Goal: Task Accomplishment & Management: Manage account settings

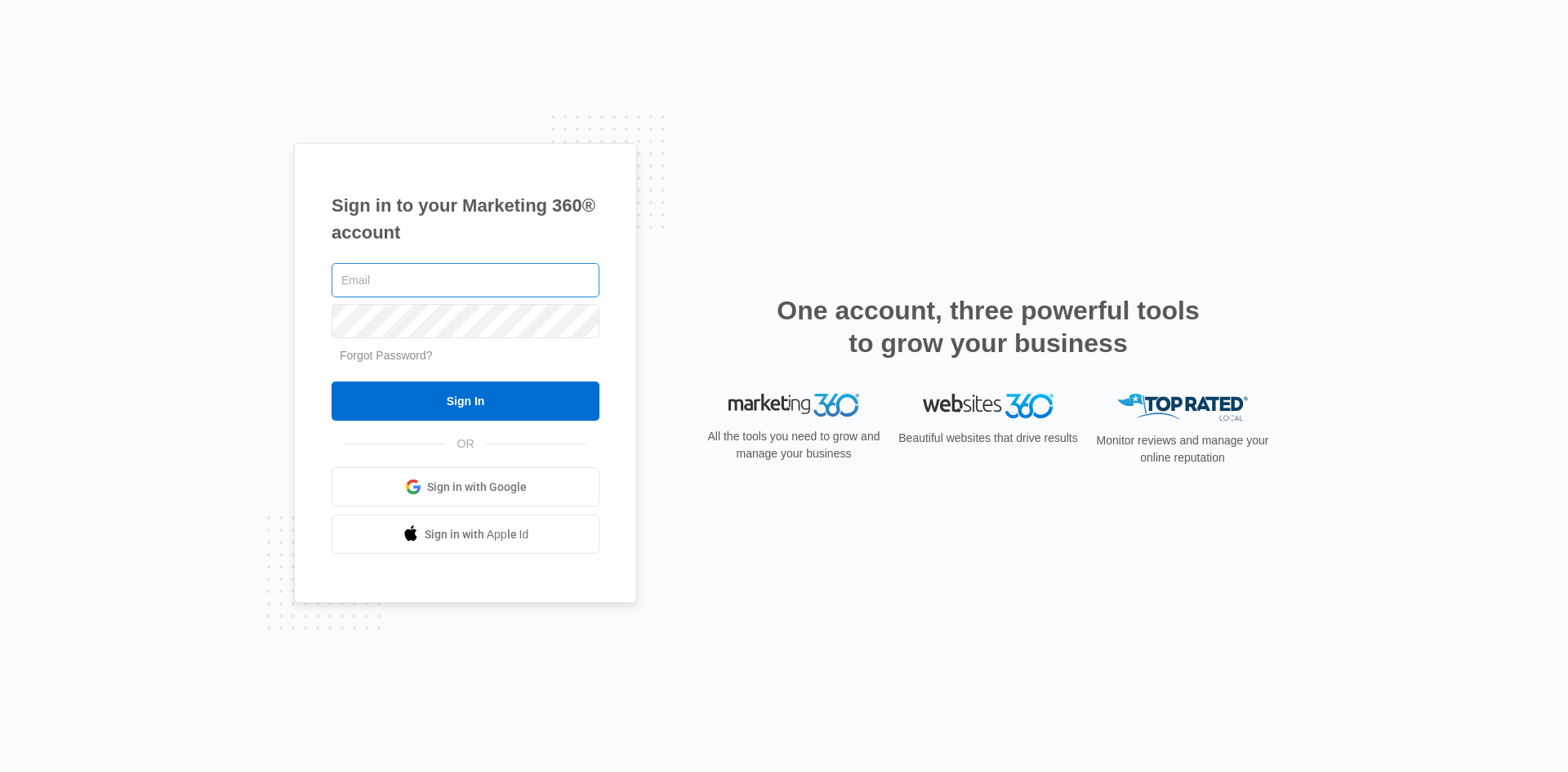
click at [367, 283] on input "text" at bounding box center [466, 280] width 268 height 34
type input "[EMAIL_ADDRESS][DOMAIN_NAME]"
click at [332, 382] on input "Sign In" at bounding box center [466, 402] width 268 height 40
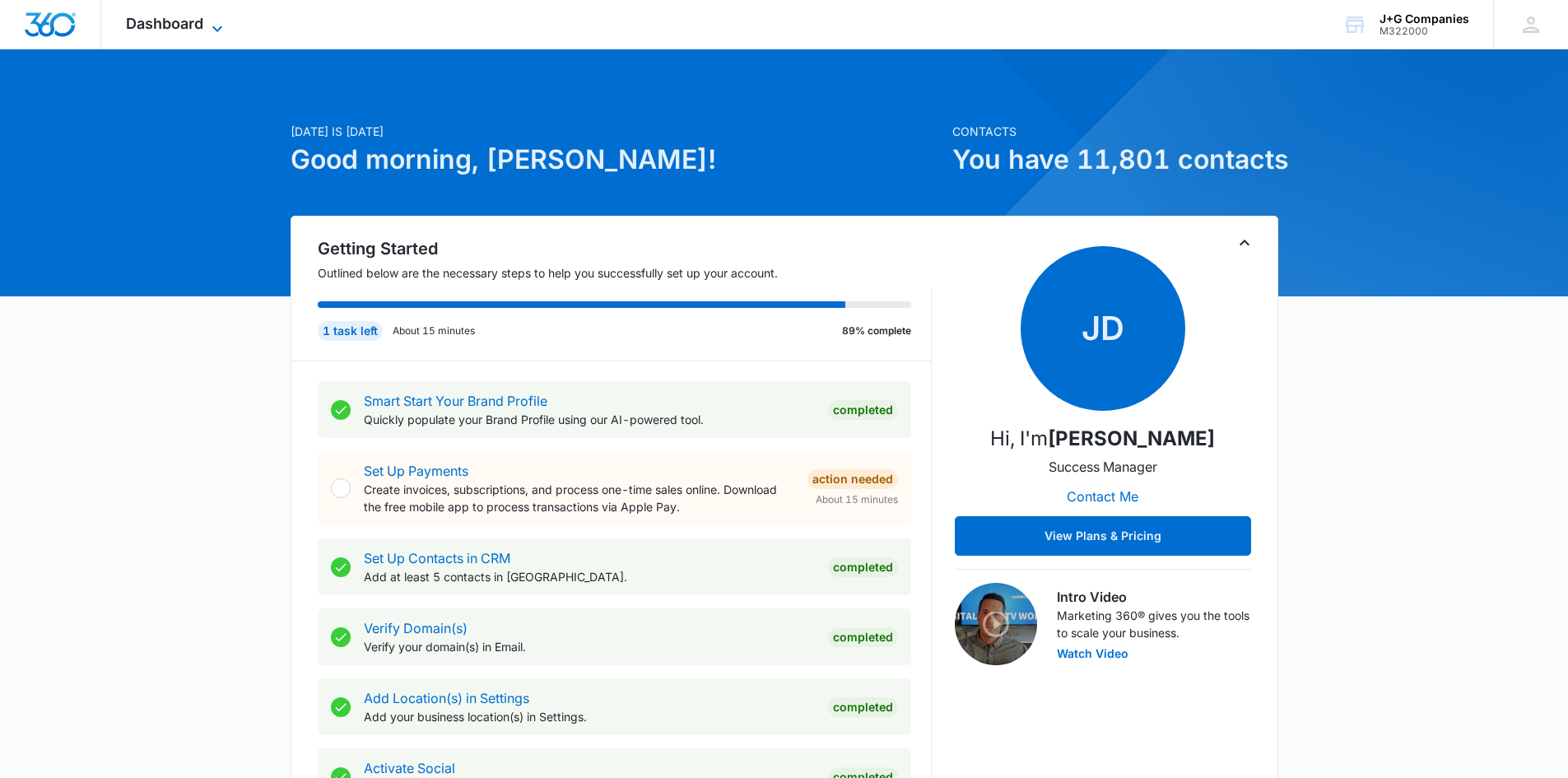
click at [200, 28] on span "Dashboard" at bounding box center [164, 24] width 77 height 17
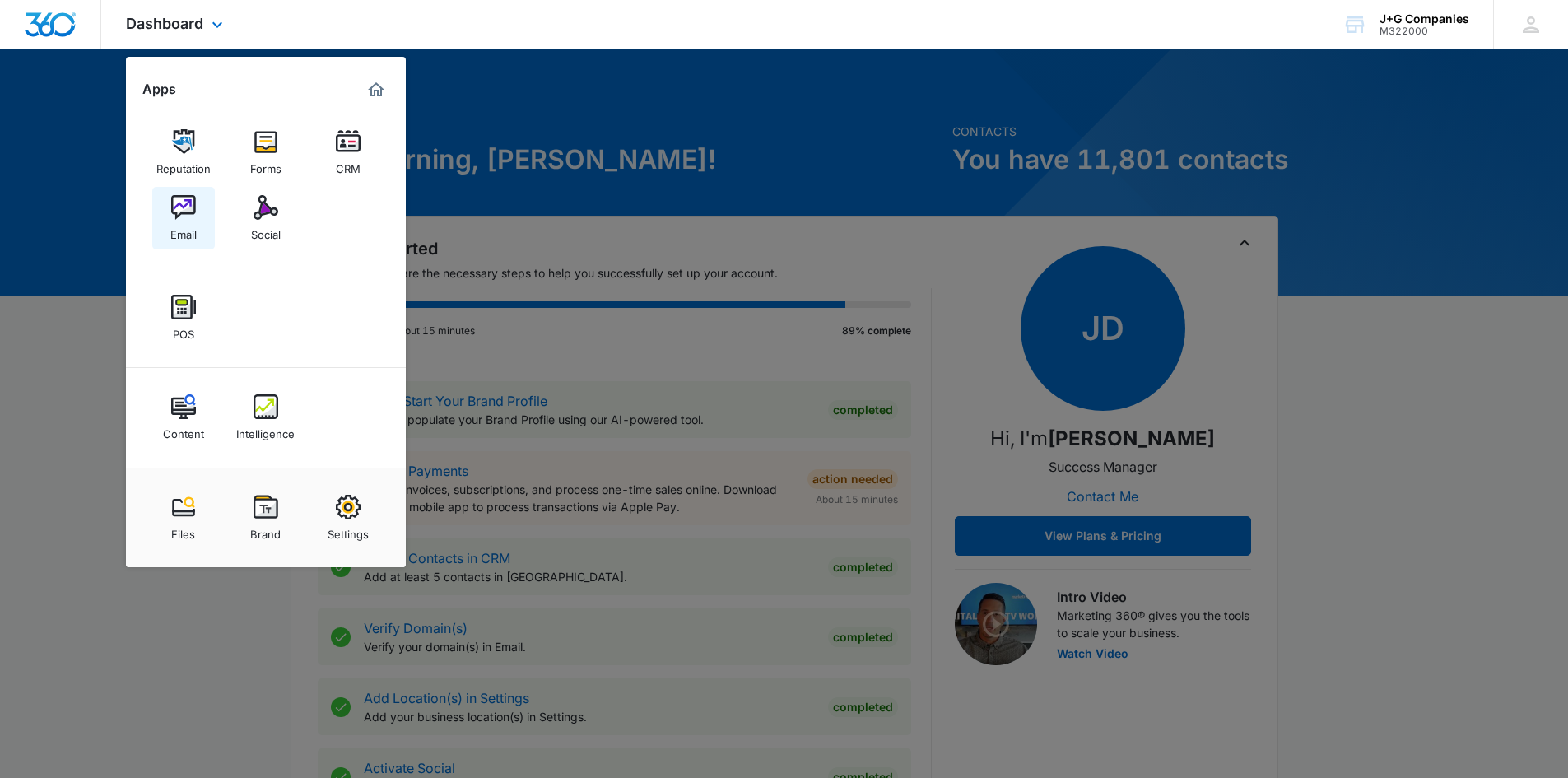
click at [187, 207] on img at bounding box center [184, 208] width 25 height 25
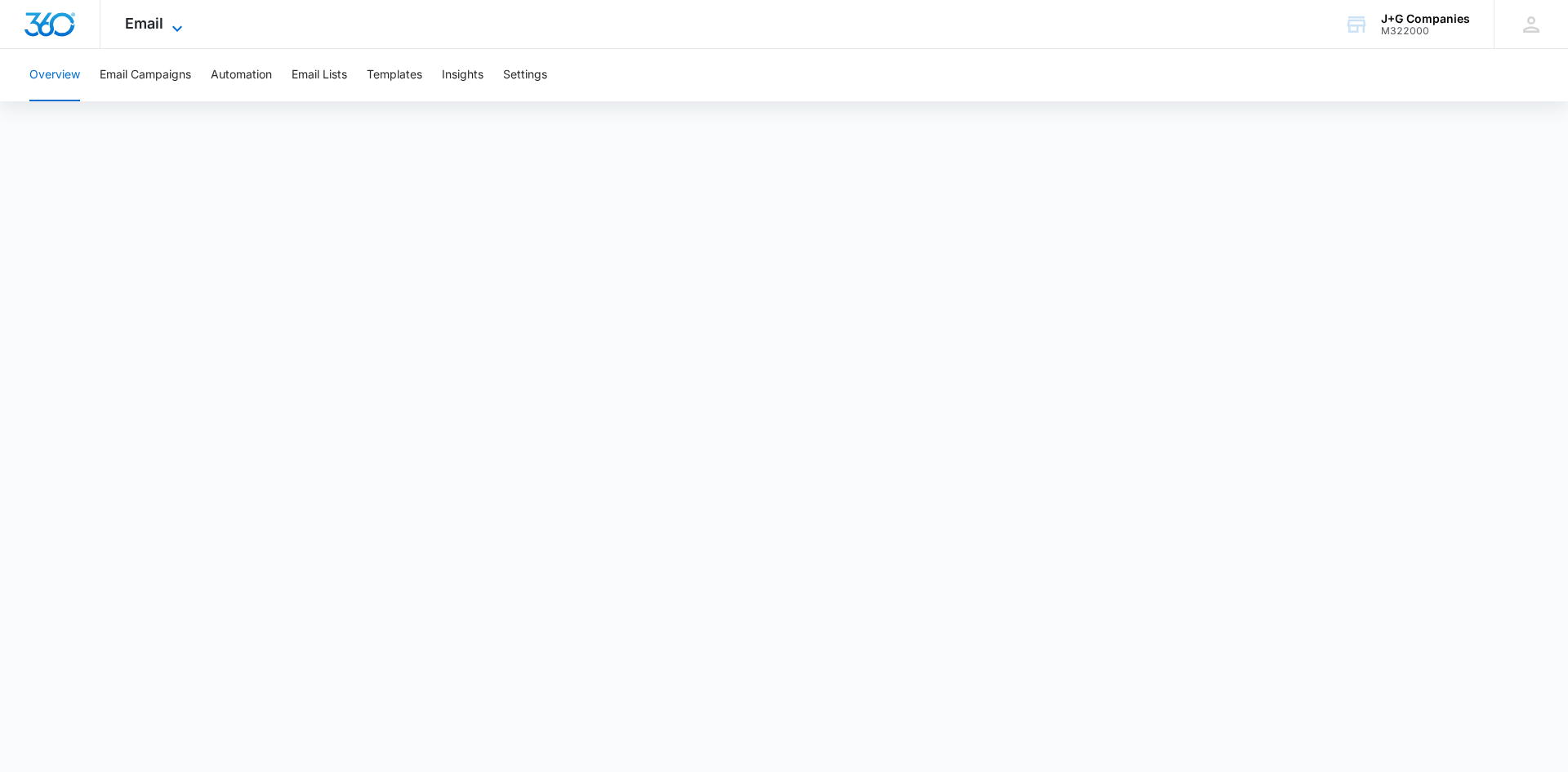
click at [169, 23] on icon at bounding box center [177, 28] width 20 height 20
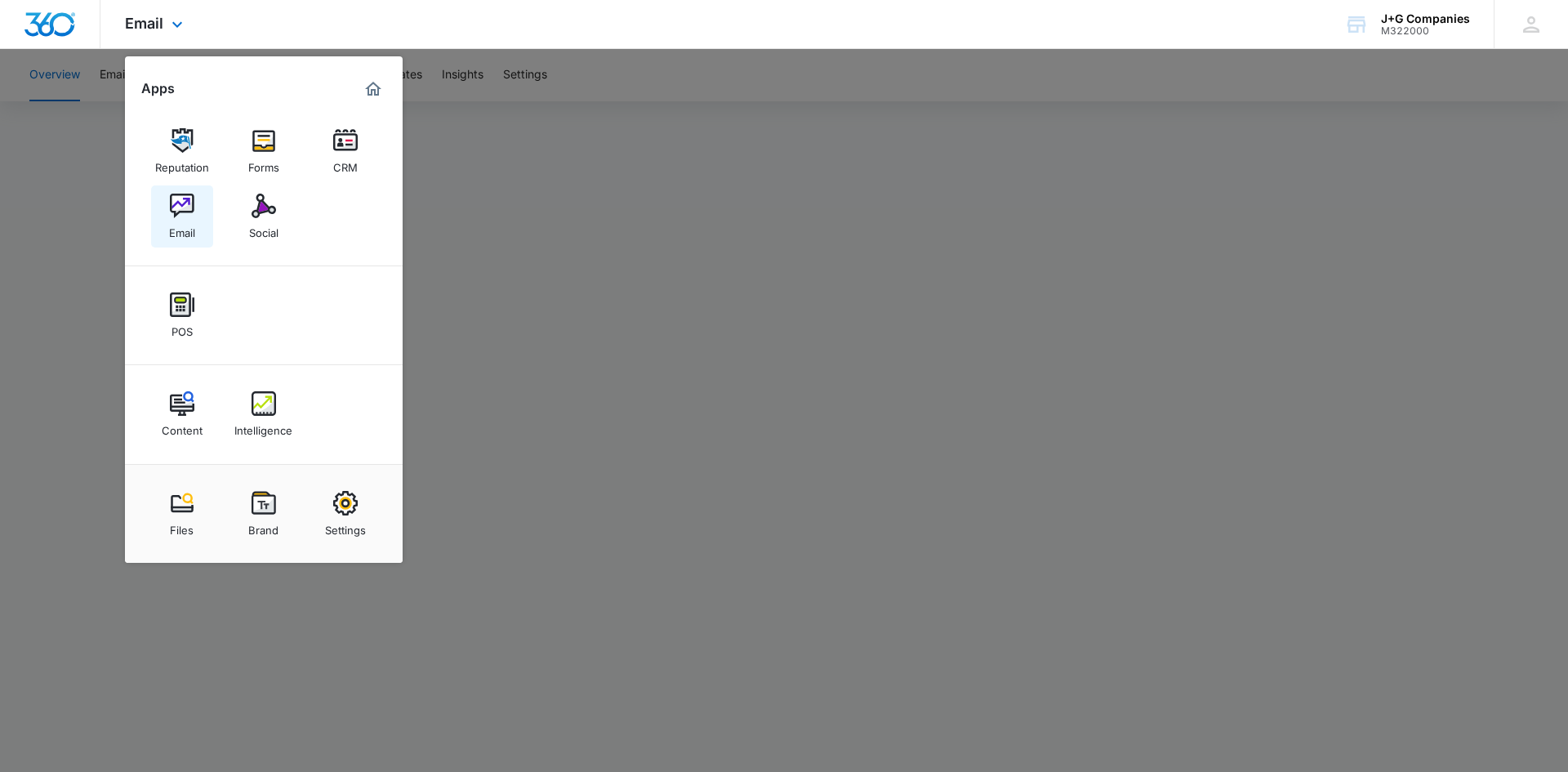
click at [187, 213] on img at bounding box center [182, 206] width 25 height 25
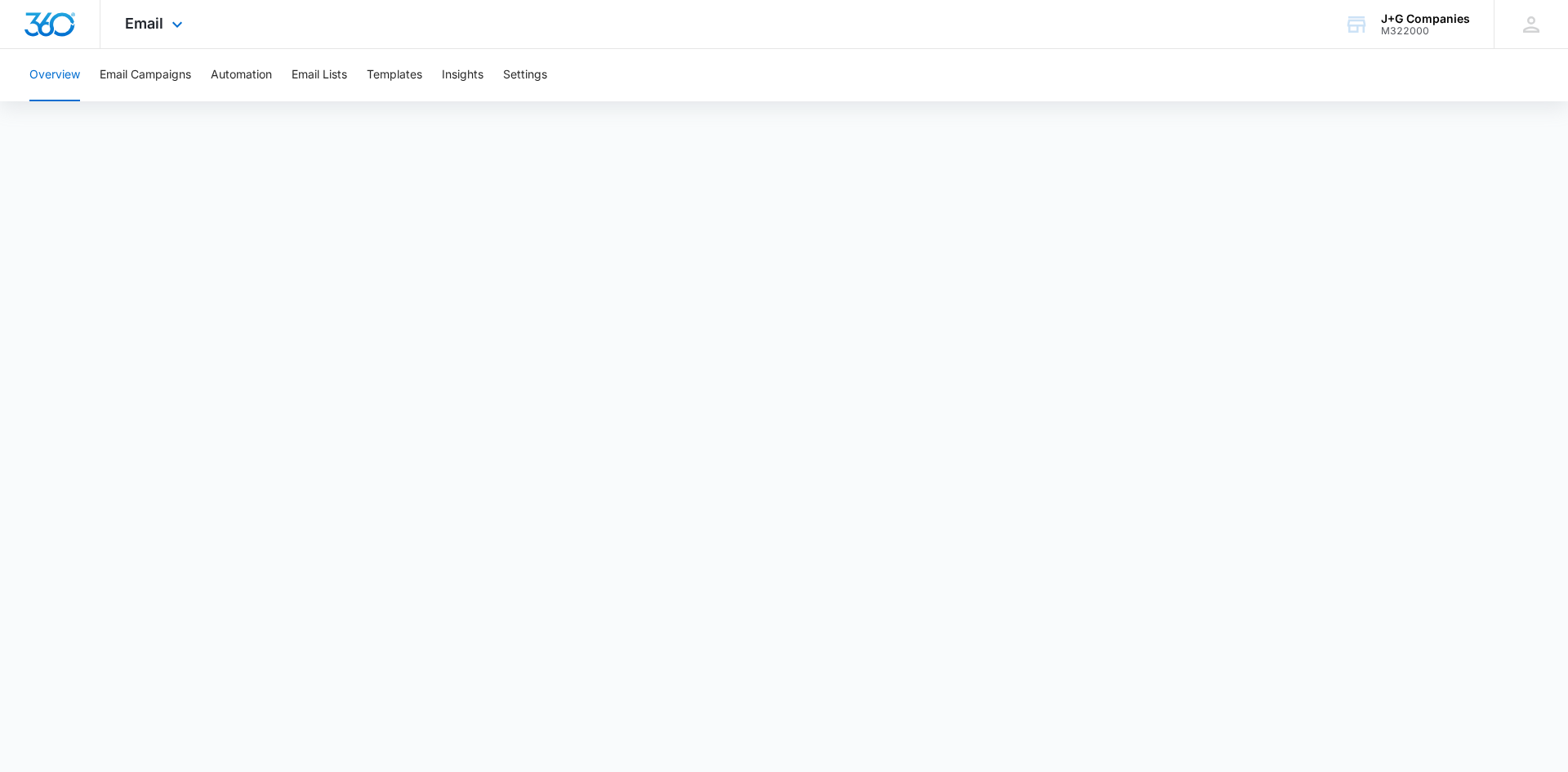
click at [164, 31] on div "Email Apps Reputation Forms CRM Email Social POS Content Intelligence Files Bra…" at bounding box center [156, 24] width 111 height 48
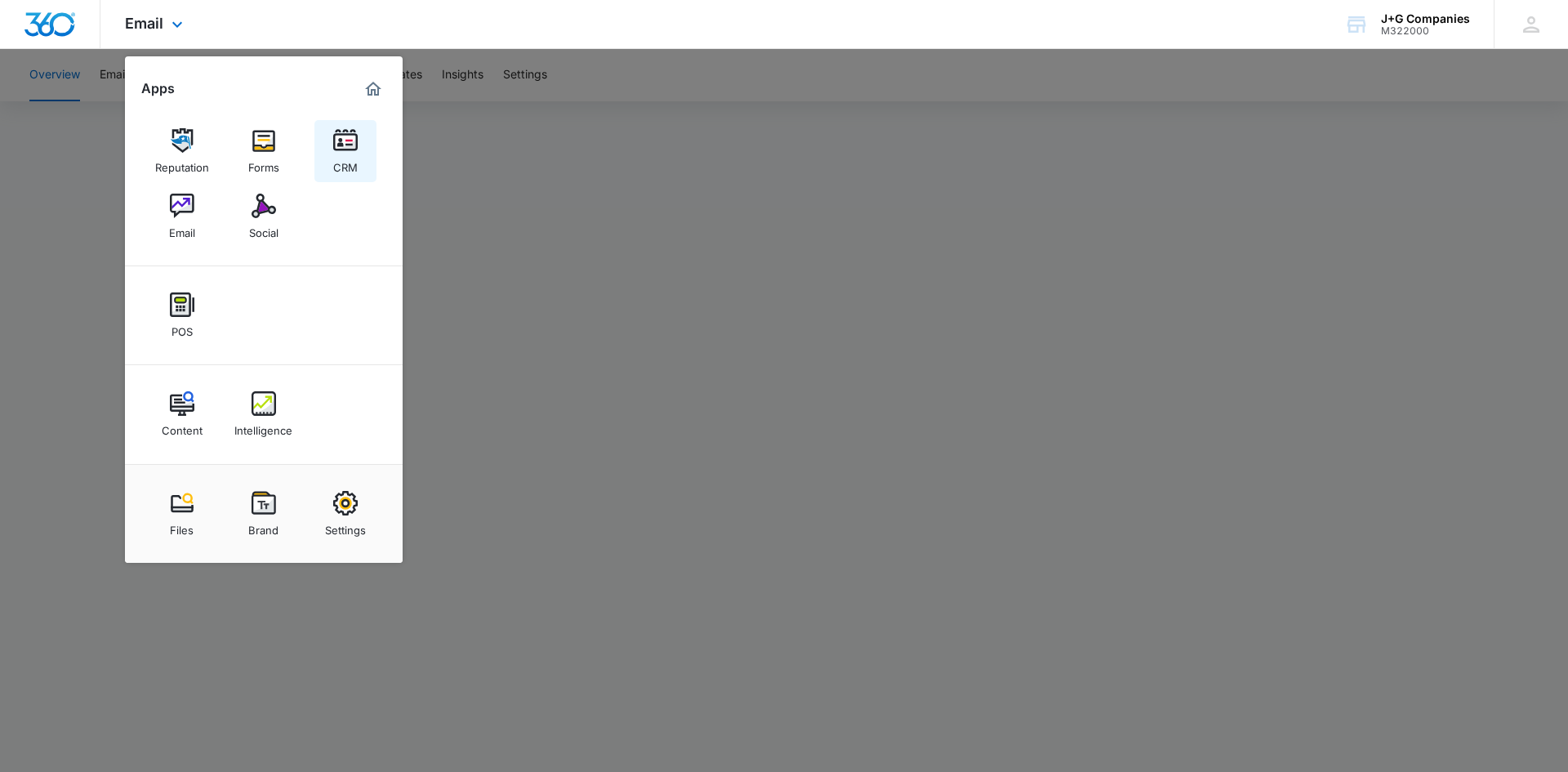
click at [339, 148] on img at bounding box center [346, 141] width 25 height 25
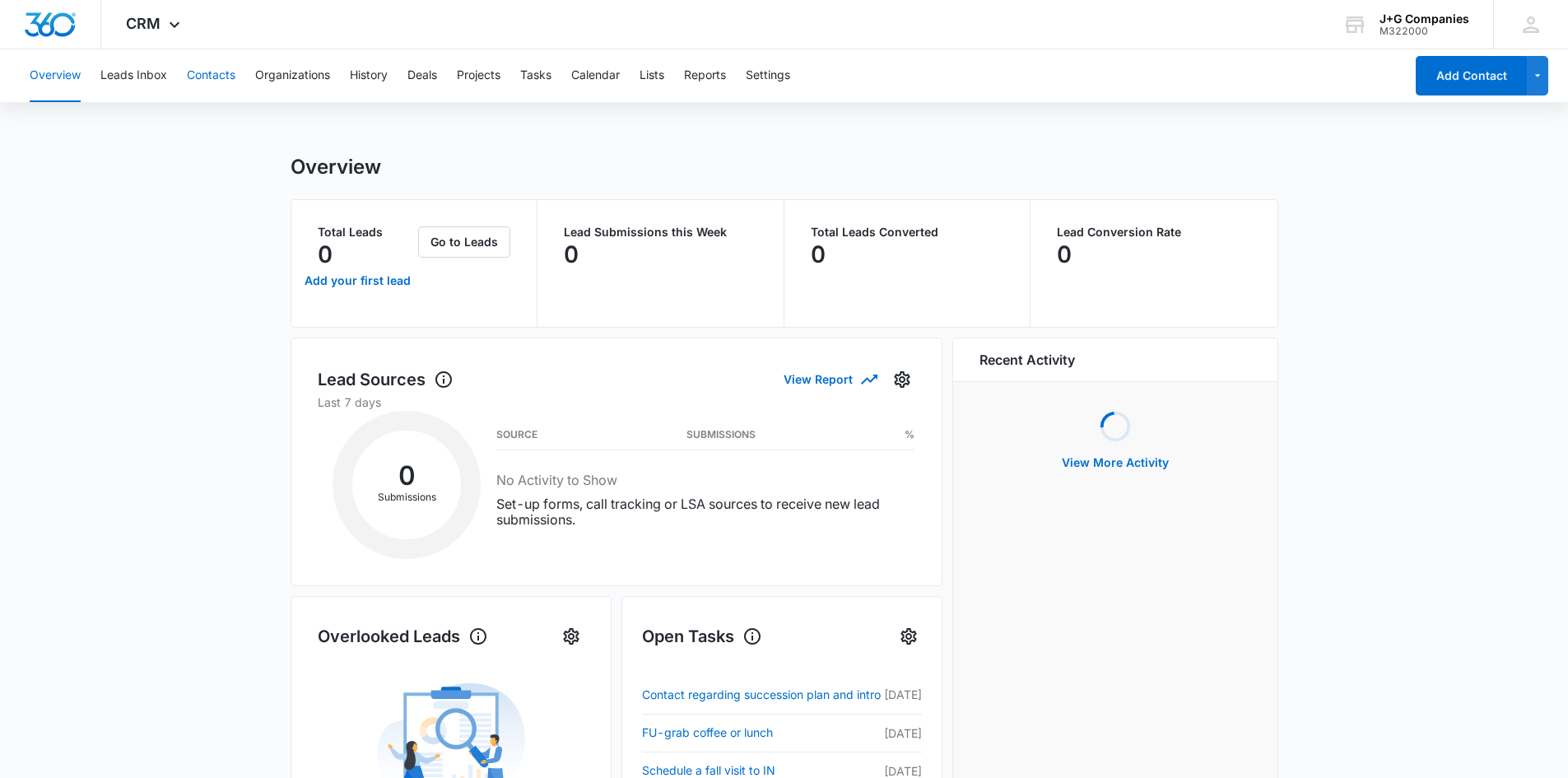
click at [214, 70] on button "Contacts" at bounding box center [210, 75] width 49 height 52
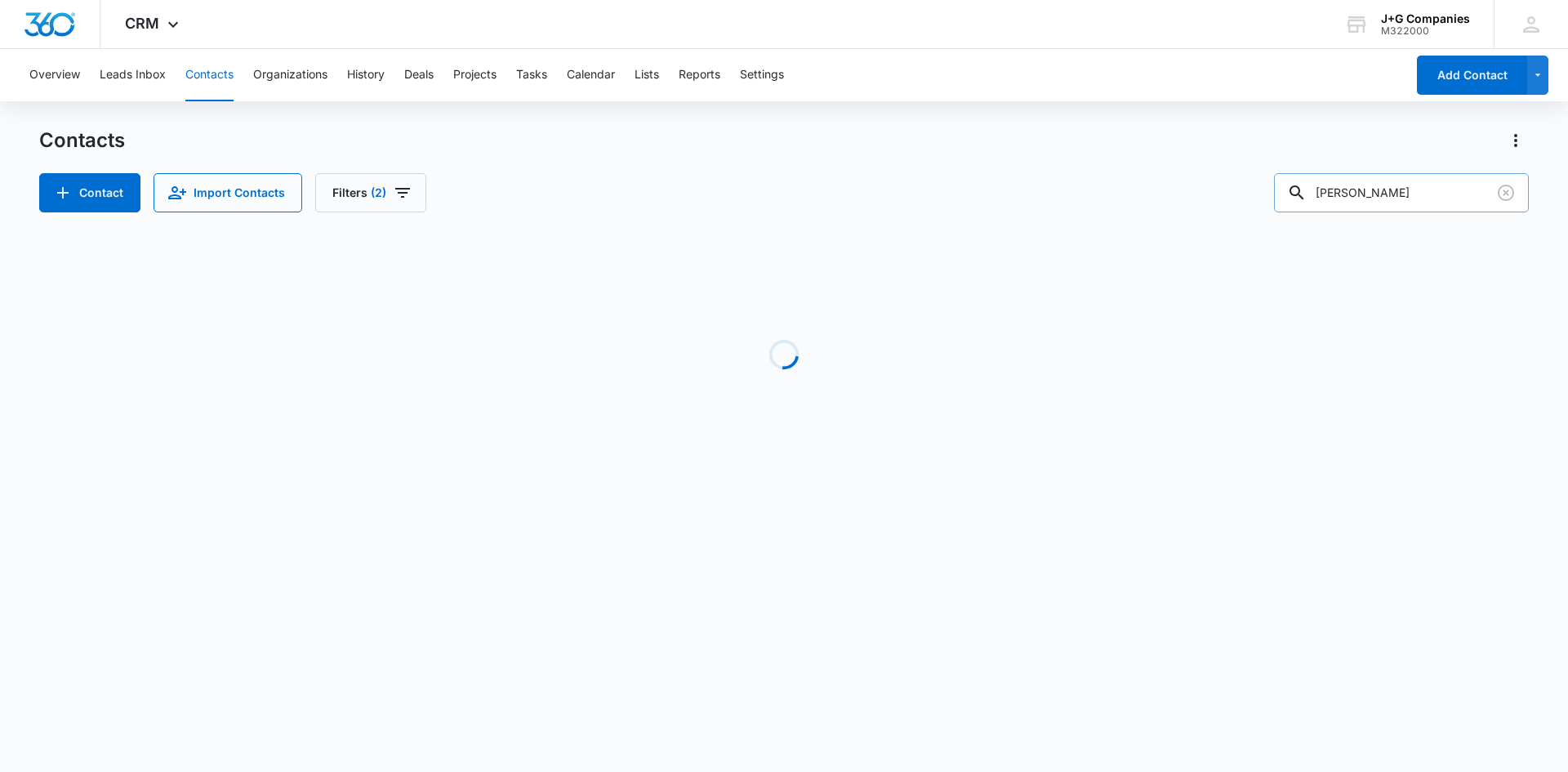
click at [1423, 201] on input "[PERSON_NAME]" at bounding box center [1402, 193] width 255 height 40
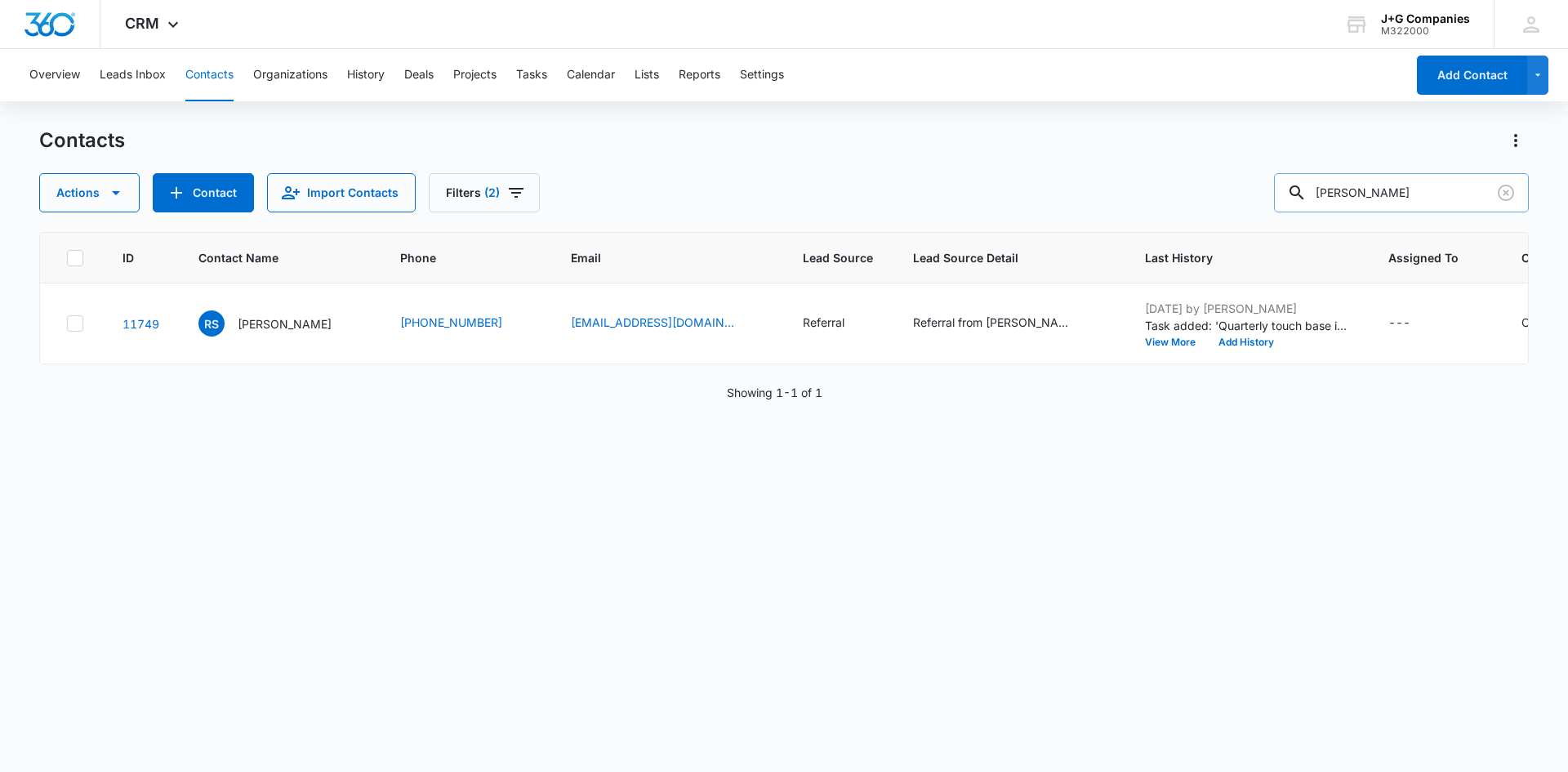
click at [1423, 201] on input "[PERSON_NAME]" at bounding box center [1402, 193] width 255 height 40
type input "[PERSON_NAME]"
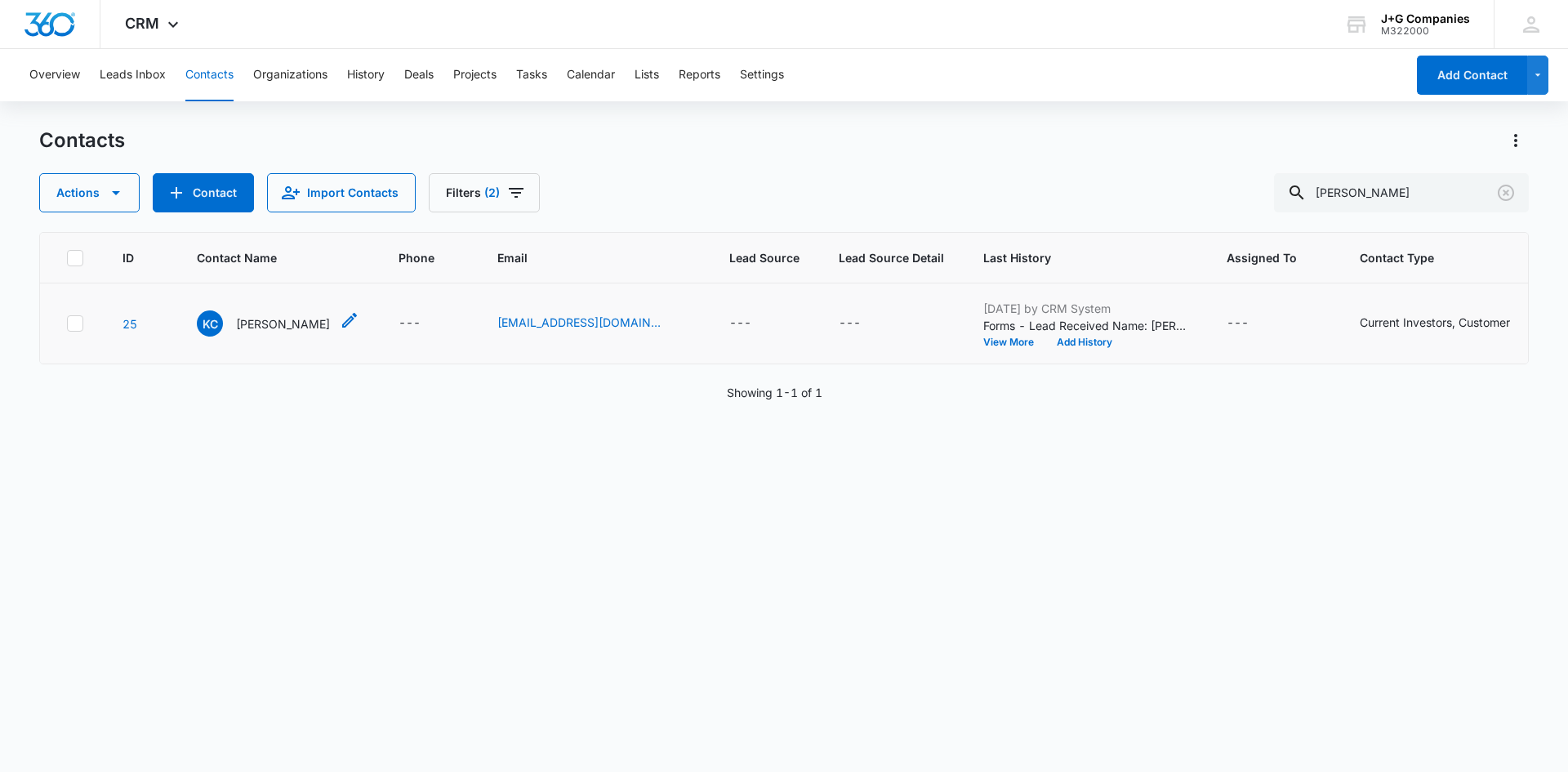
click at [260, 330] on p "[PERSON_NAME]" at bounding box center [282, 324] width 94 height 17
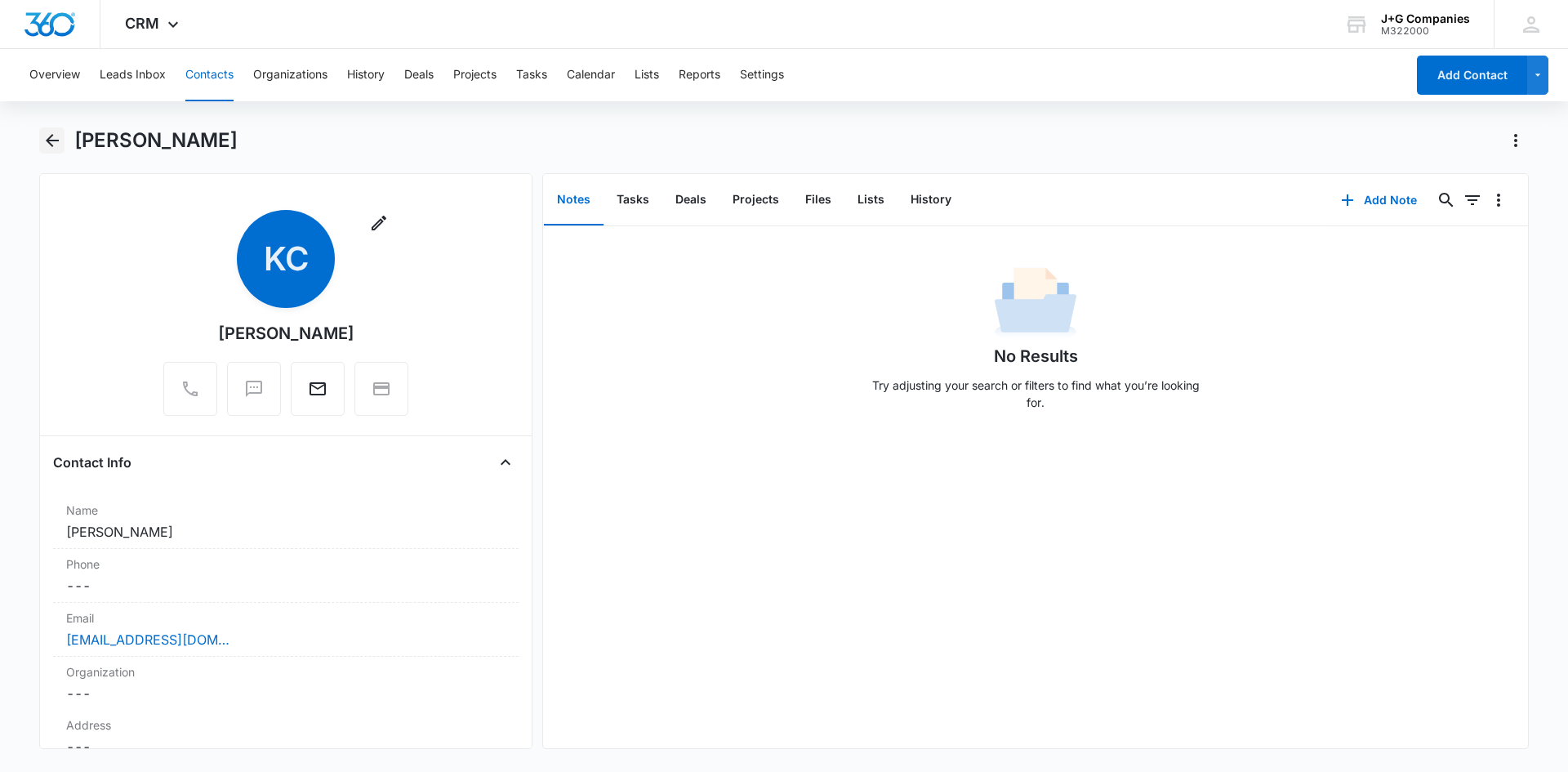
click at [58, 138] on icon "Back" at bounding box center [52, 140] width 20 height 20
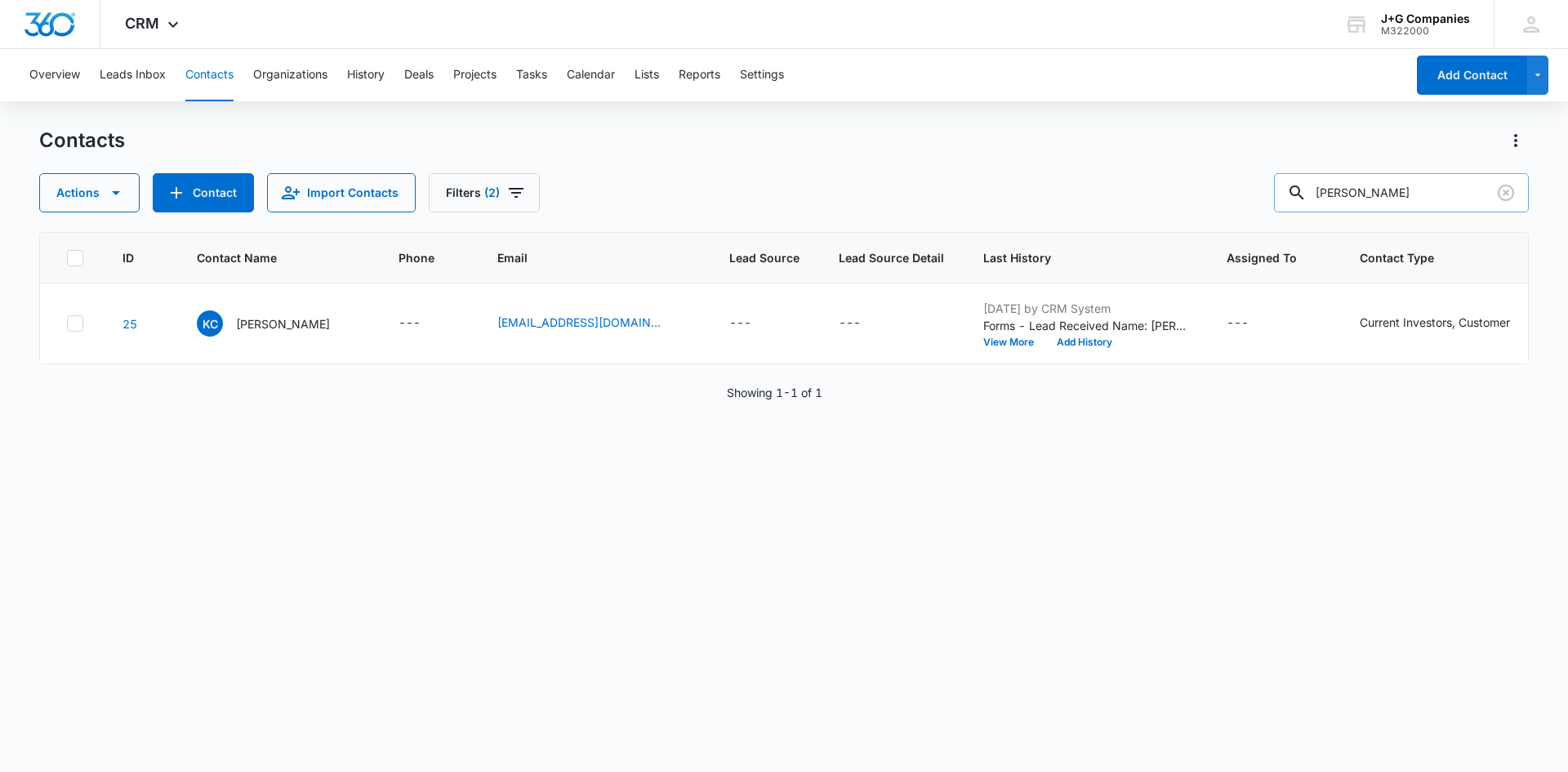
click at [1361, 198] on input "[PERSON_NAME]" at bounding box center [1402, 193] width 255 height 40
type input "kcoyne"
click at [1444, 79] on button "Add Contact" at bounding box center [1472, 76] width 111 height 40
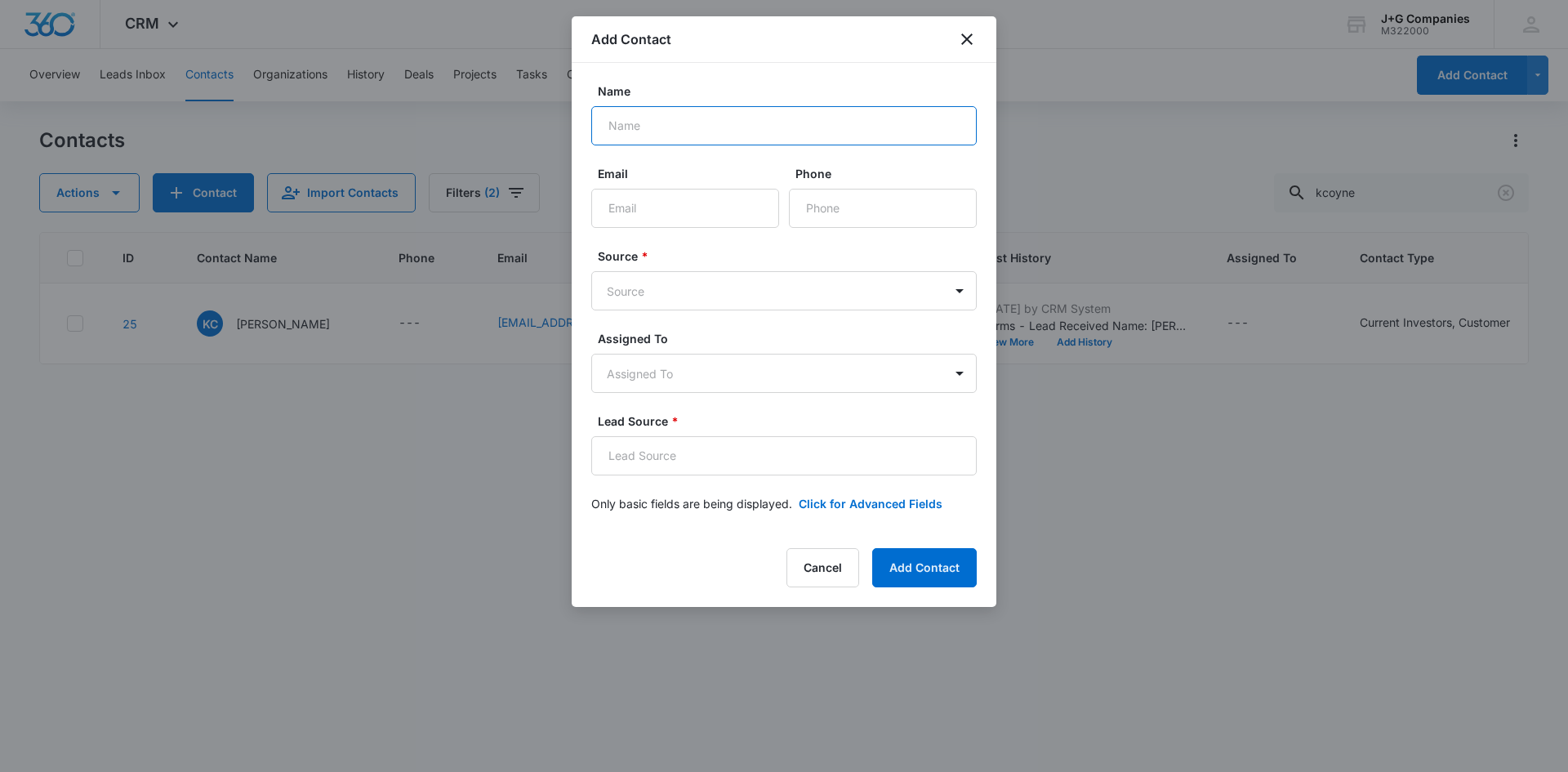
click at [662, 131] on input "Name" at bounding box center [784, 126] width 385 height 40
type input "[PERSON_NAME]"
click at [657, 205] on input "Email" at bounding box center [685, 209] width 188 height 40
type input "[EMAIL_ADDRESS][DOMAIN_NAME]"
click at [673, 290] on body "CRM Apps Reputation Forms CRM Email Social POS Content Intelligence Files Brand…" at bounding box center [784, 386] width 1568 height 772
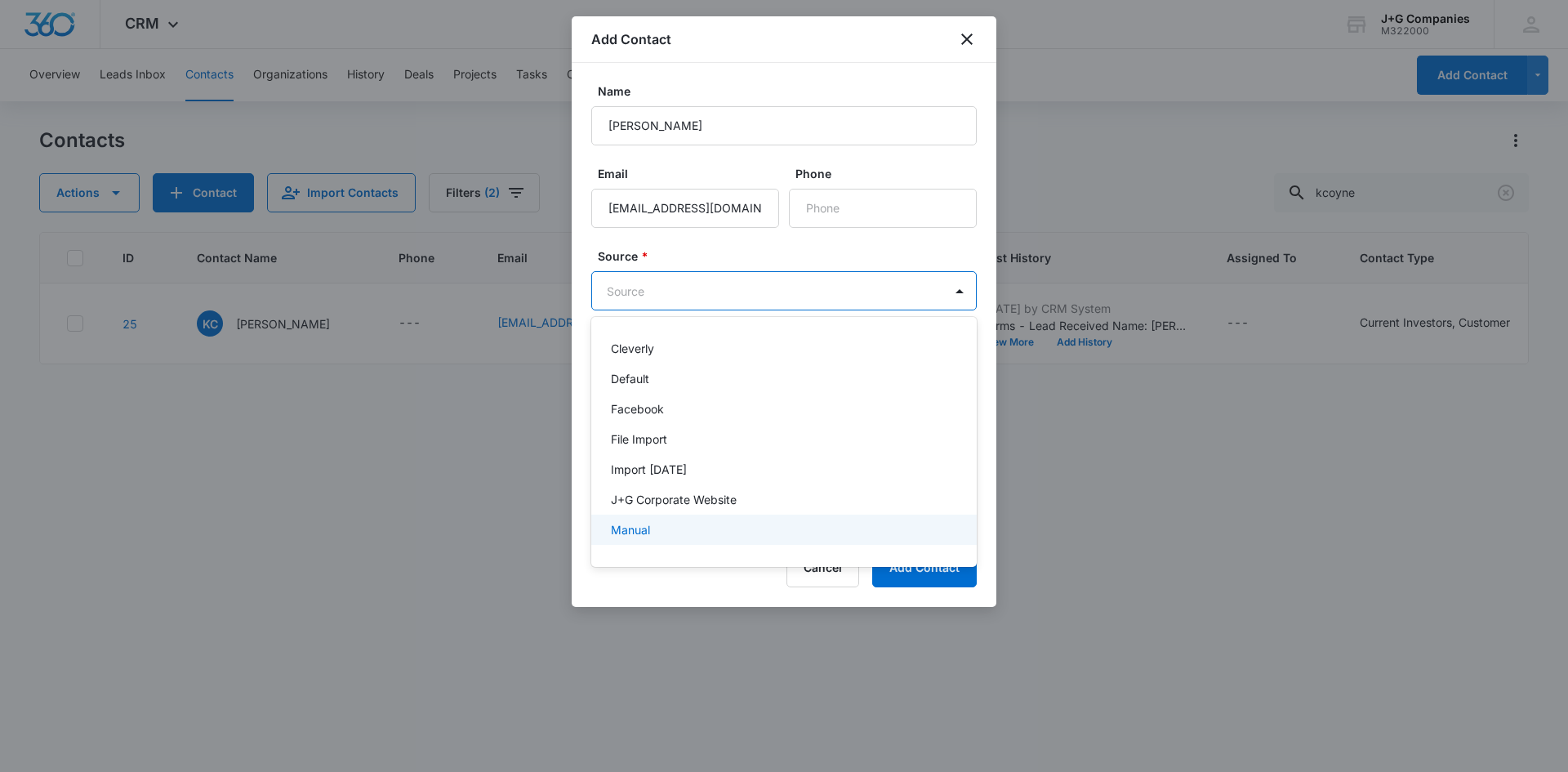
click at [655, 523] on div "Manual" at bounding box center [782, 530] width 343 height 17
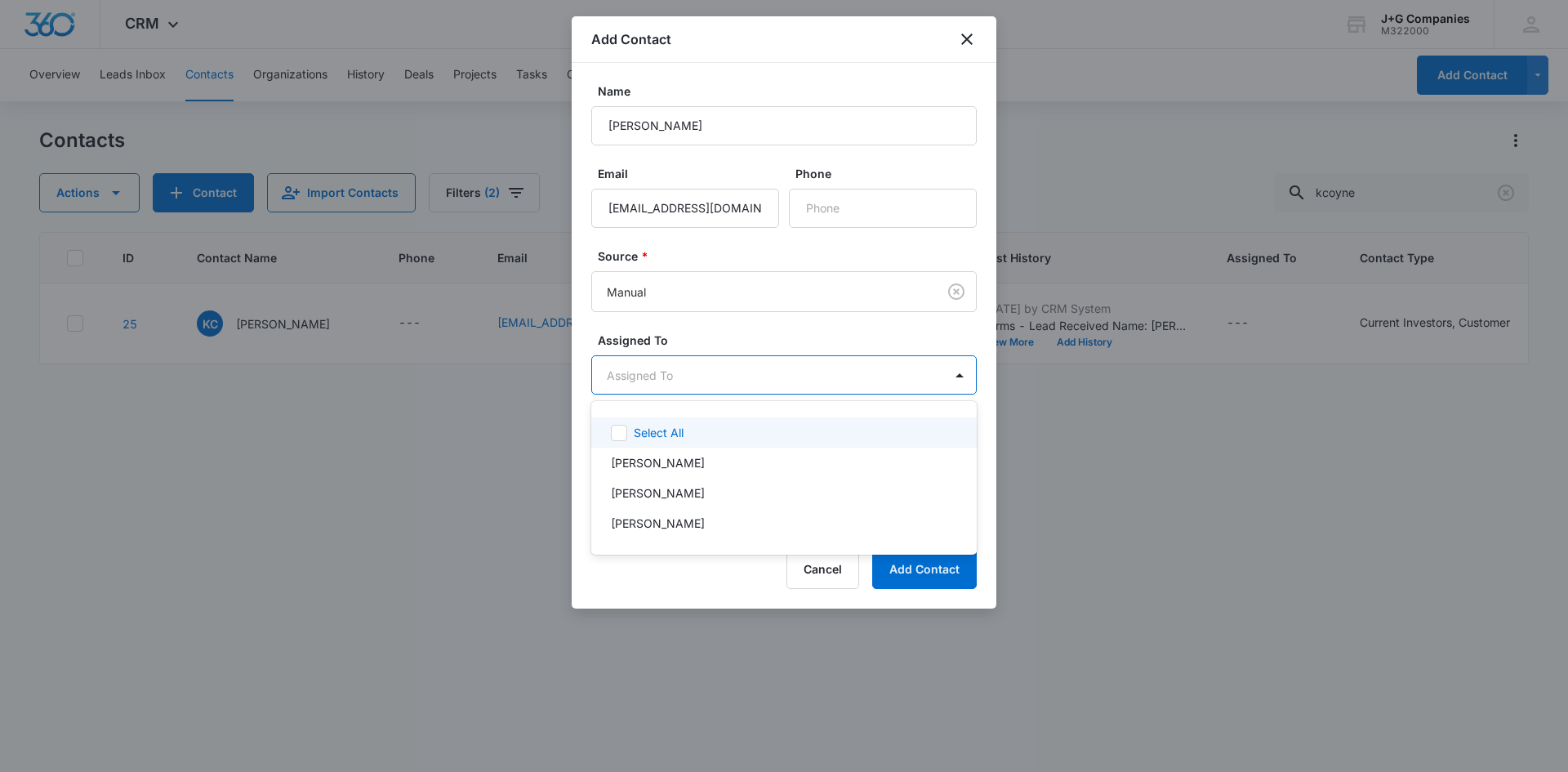
click at [716, 375] on body "CRM Apps Reputation Forms CRM Email Social POS Content Intelligence Files Brand…" at bounding box center [784, 386] width 1568 height 772
click at [711, 368] on div at bounding box center [784, 386] width 1568 height 772
click at [697, 380] on body "CRM Apps Reputation Forms CRM Email Social POS Content Intelligence Files Brand…" at bounding box center [784, 386] width 1568 height 772
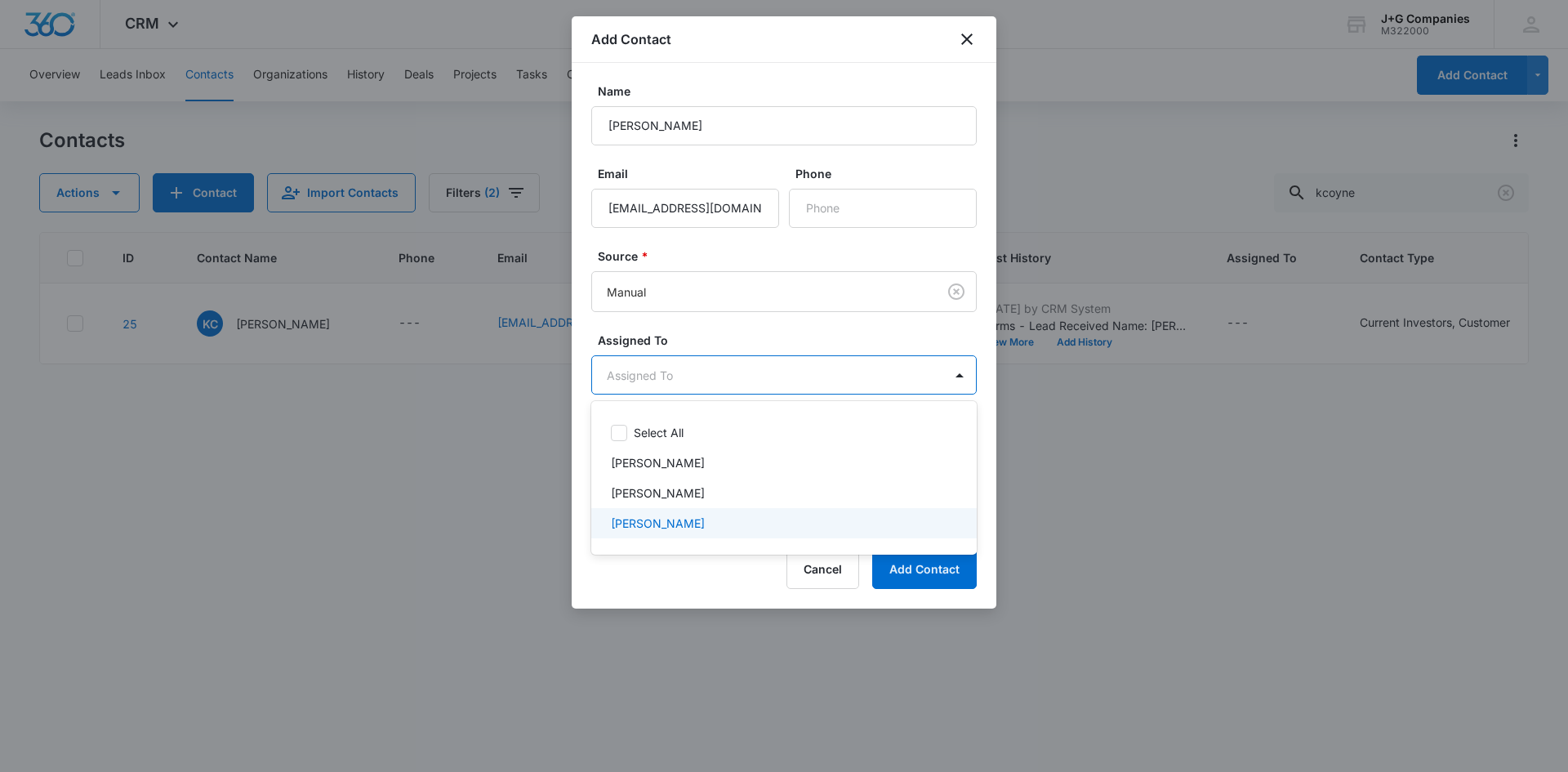
click at [675, 521] on p "[PERSON_NAME]" at bounding box center [657, 523] width 94 height 17
click at [719, 344] on div at bounding box center [784, 386] width 1568 height 772
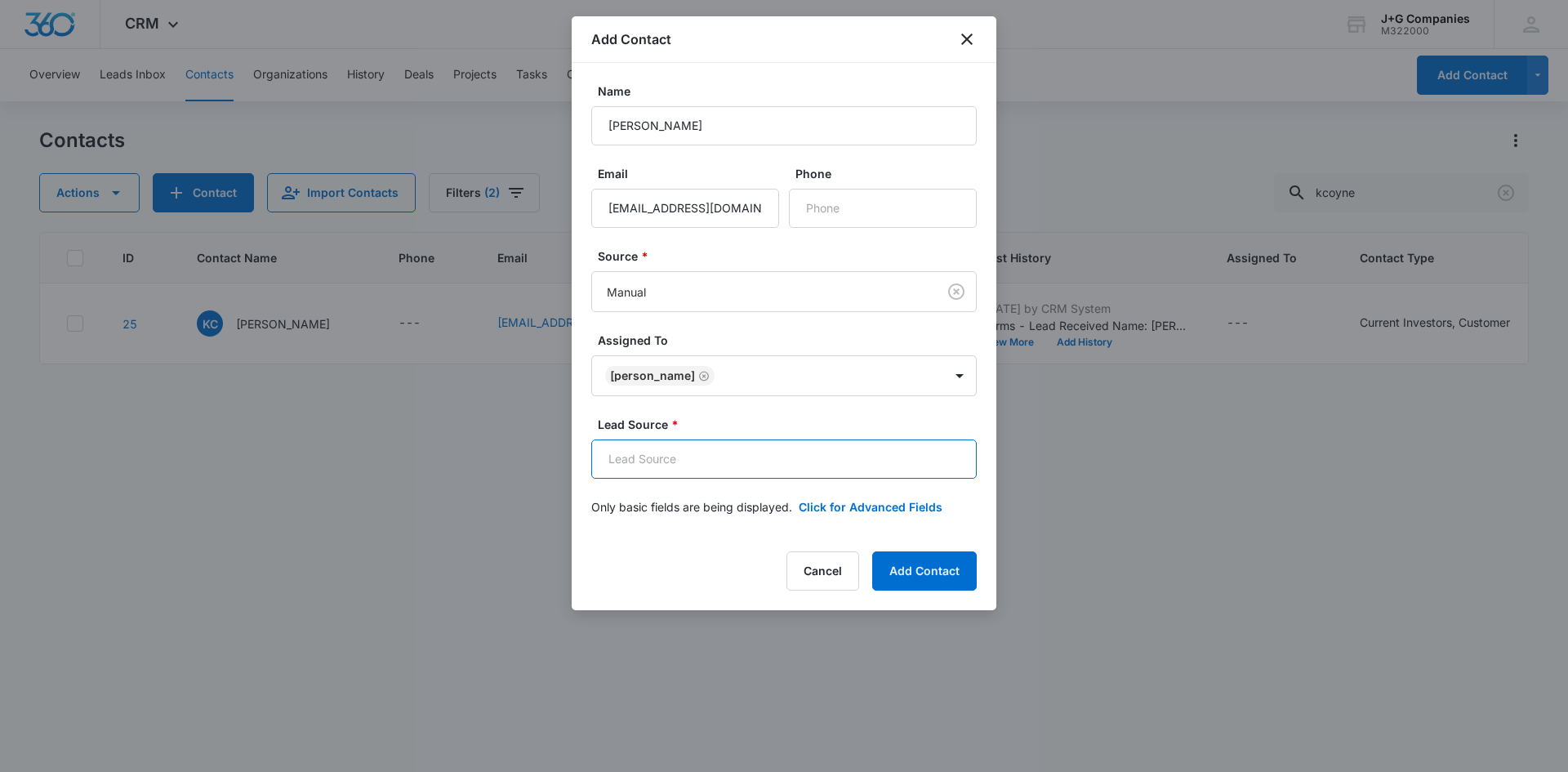
click at [728, 465] on input "Lead Source *" at bounding box center [784, 459] width 385 height 40
click at [701, 458] on input "Lead Source *" at bounding box center [784, 459] width 385 height 40
type input "Investor Services Team"
click at [810, 502] on button "Click for Advanced Fields" at bounding box center [871, 507] width 144 height 17
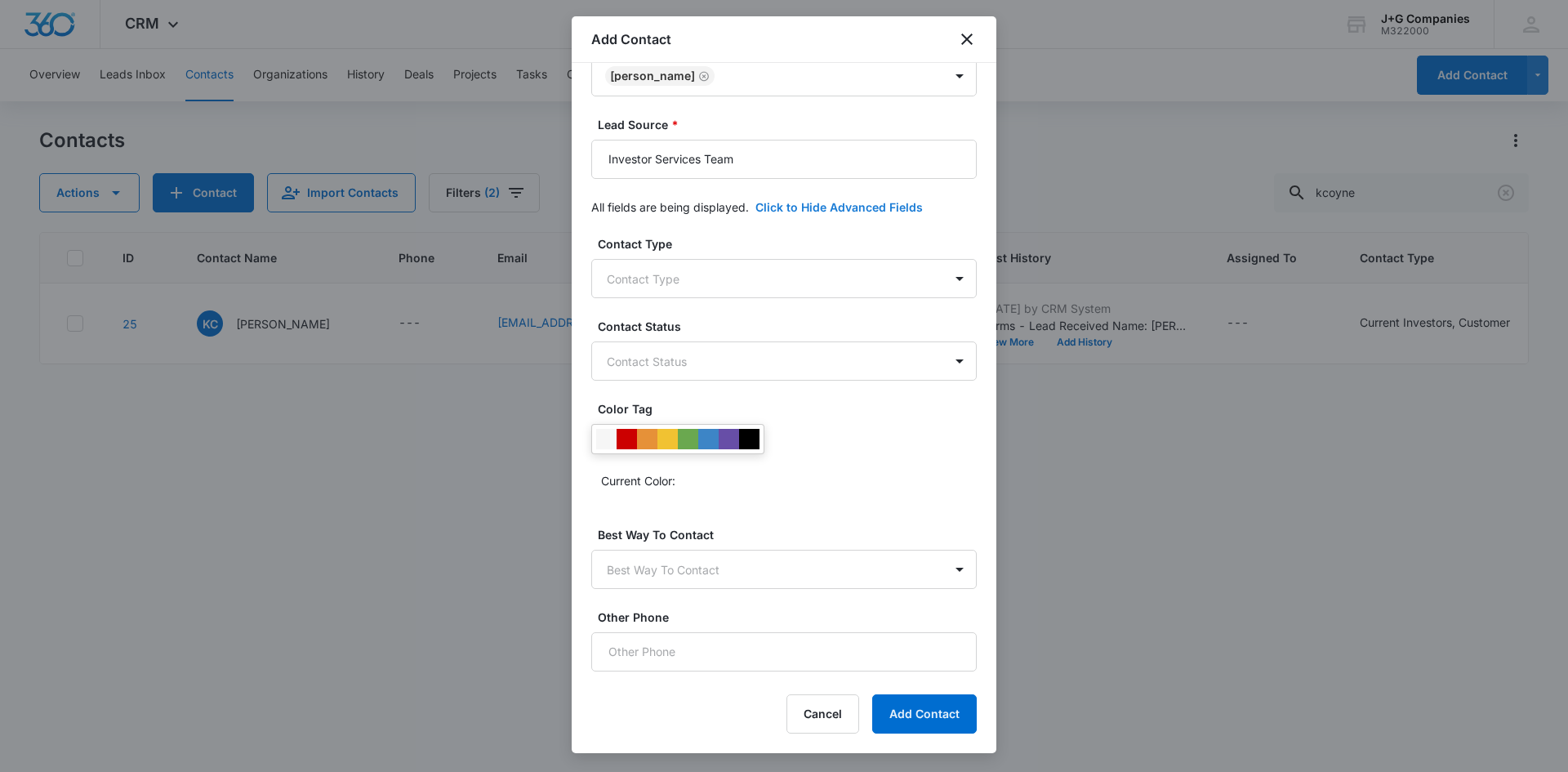
scroll to position [327, 0]
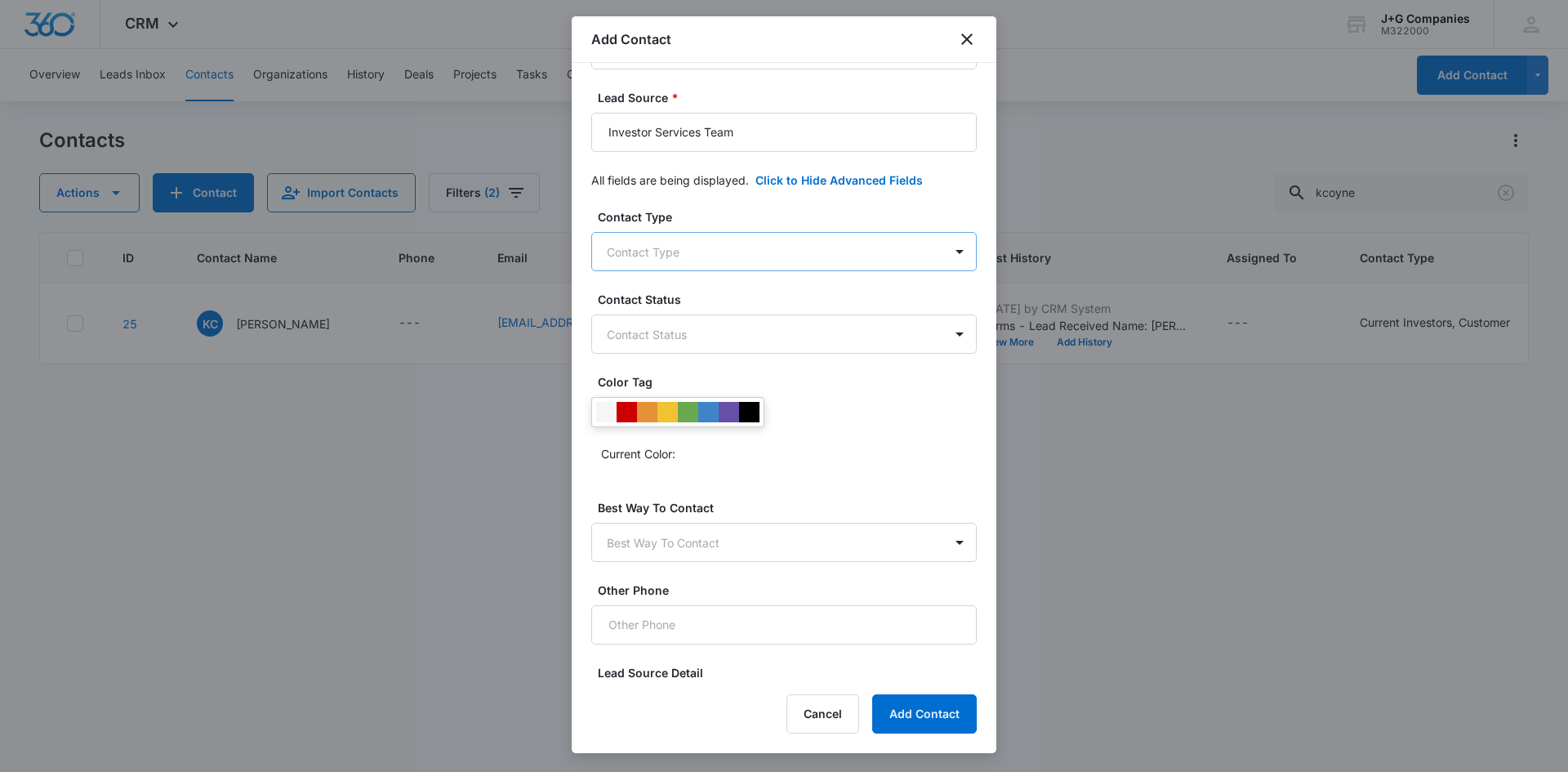
click at [793, 260] on body "CRM Apps Reputation Forms CRM Email Social POS Content Intelligence Files Brand…" at bounding box center [784, 386] width 1568 height 772
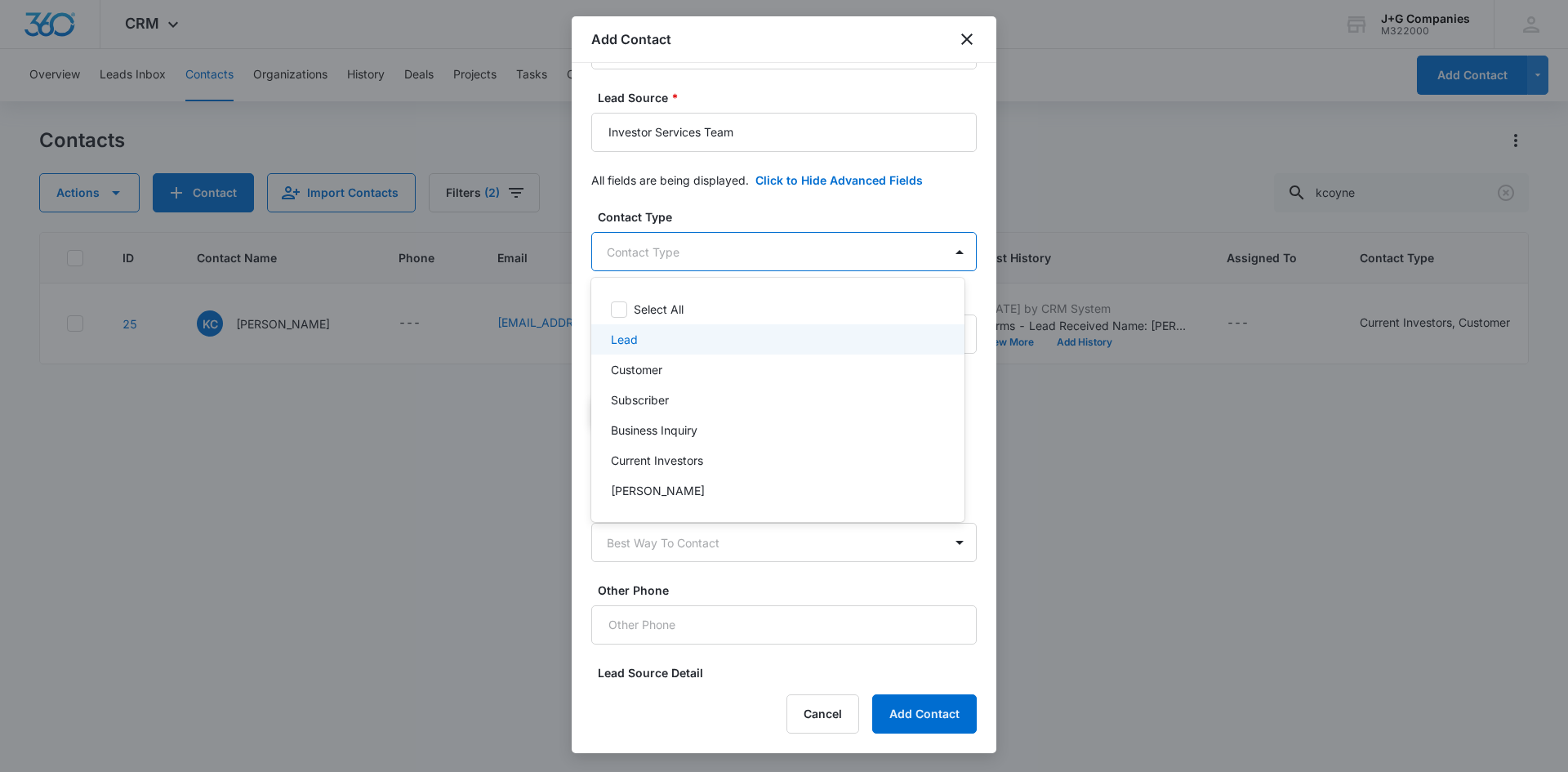
click at [642, 341] on div "Lead" at bounding box center [776, 339] width 331 height 17
click at [777, 253] on div at bounding box center [784, 386] width 1568 height 772
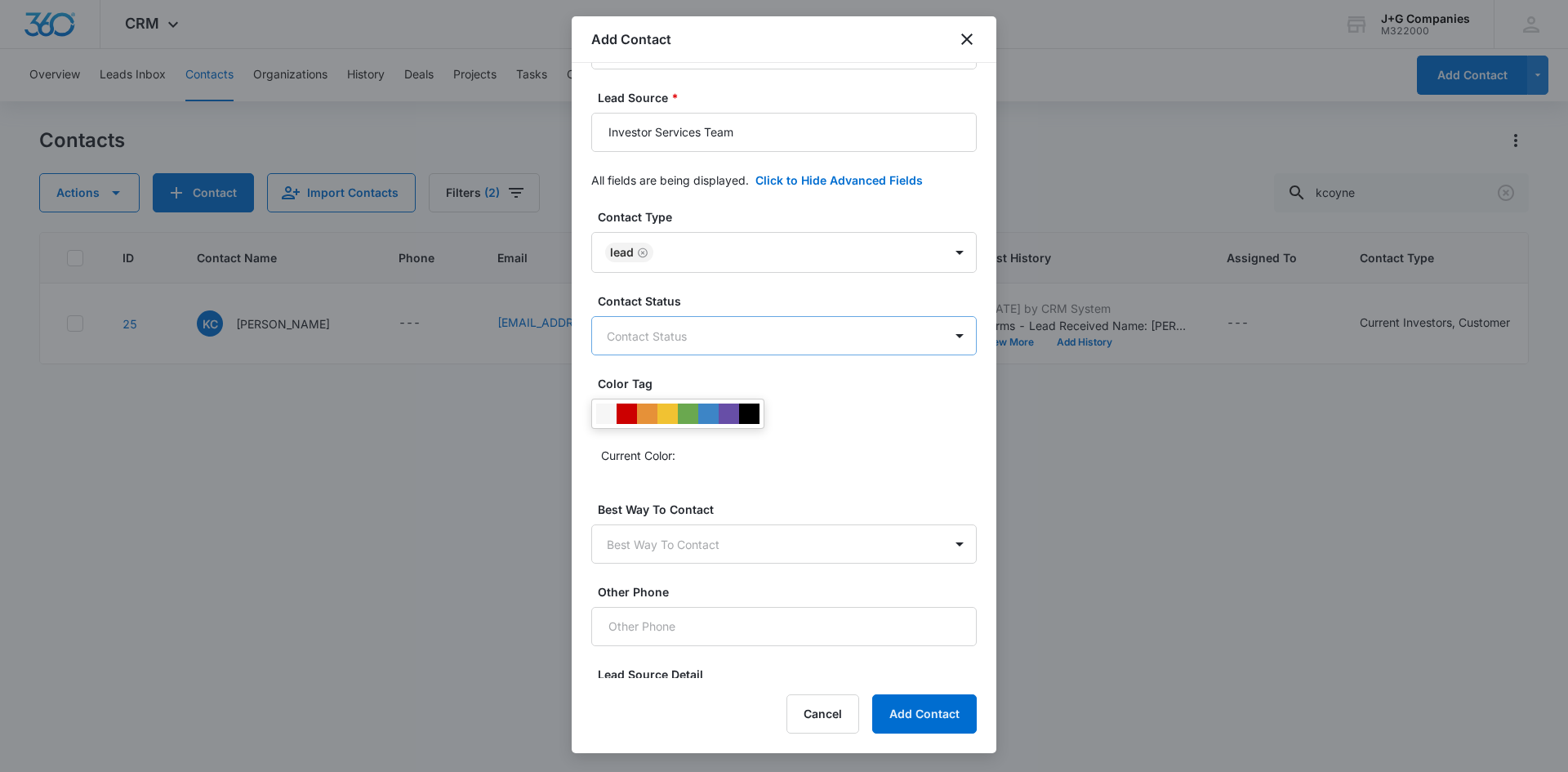
click at [795, 338] on body "CRM Apps Reputation Forms CRM Email Social POS Content Intelligence Files Brand…" at bounding box center [784, 386] width 1568 height 772
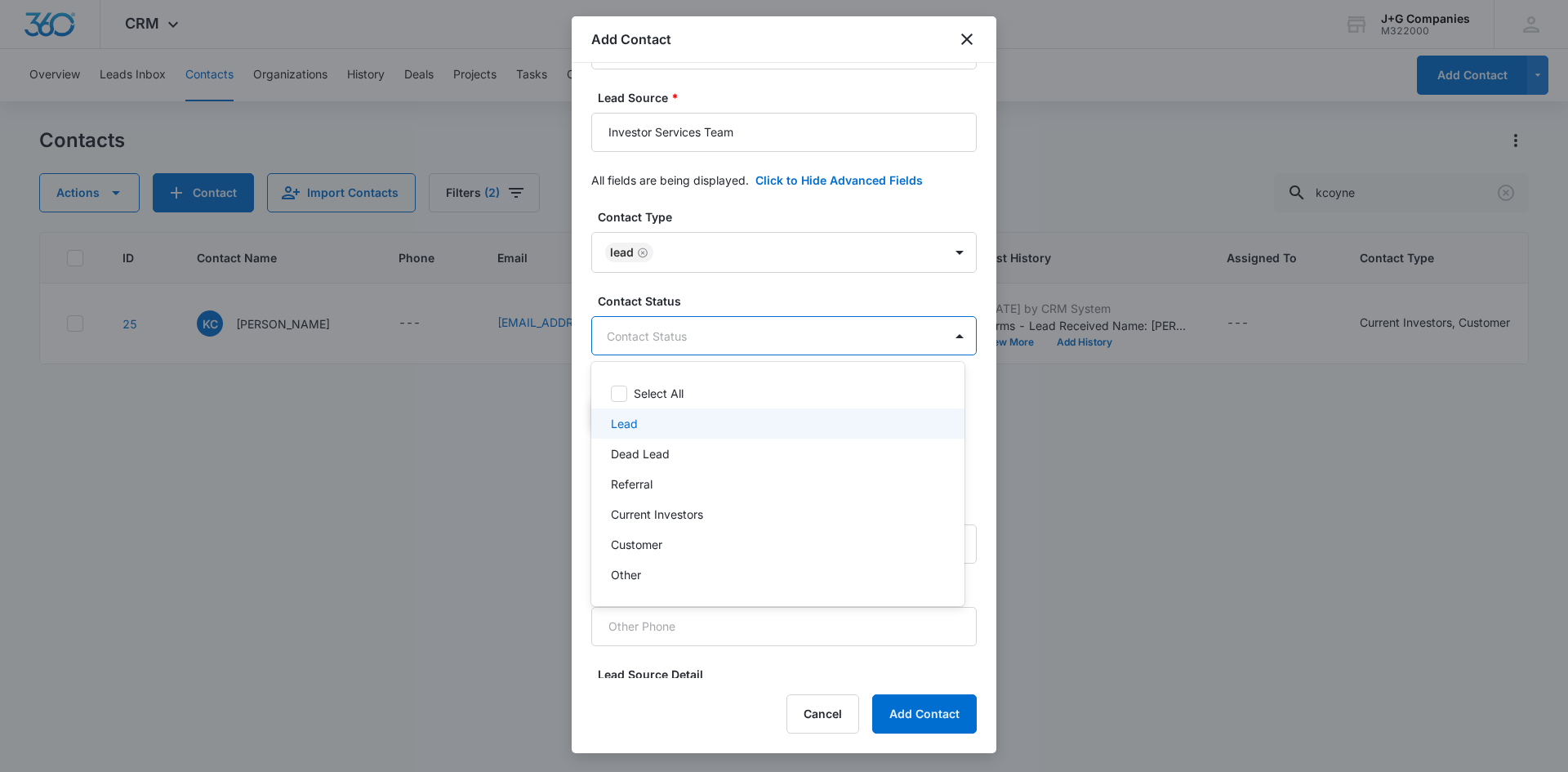
click at [744, 424] on div "Lead" at bounding box center [776, 423] width 331 height 17
click at [761, 234] on div at bounding box center [784, 386] width 1568 height 772
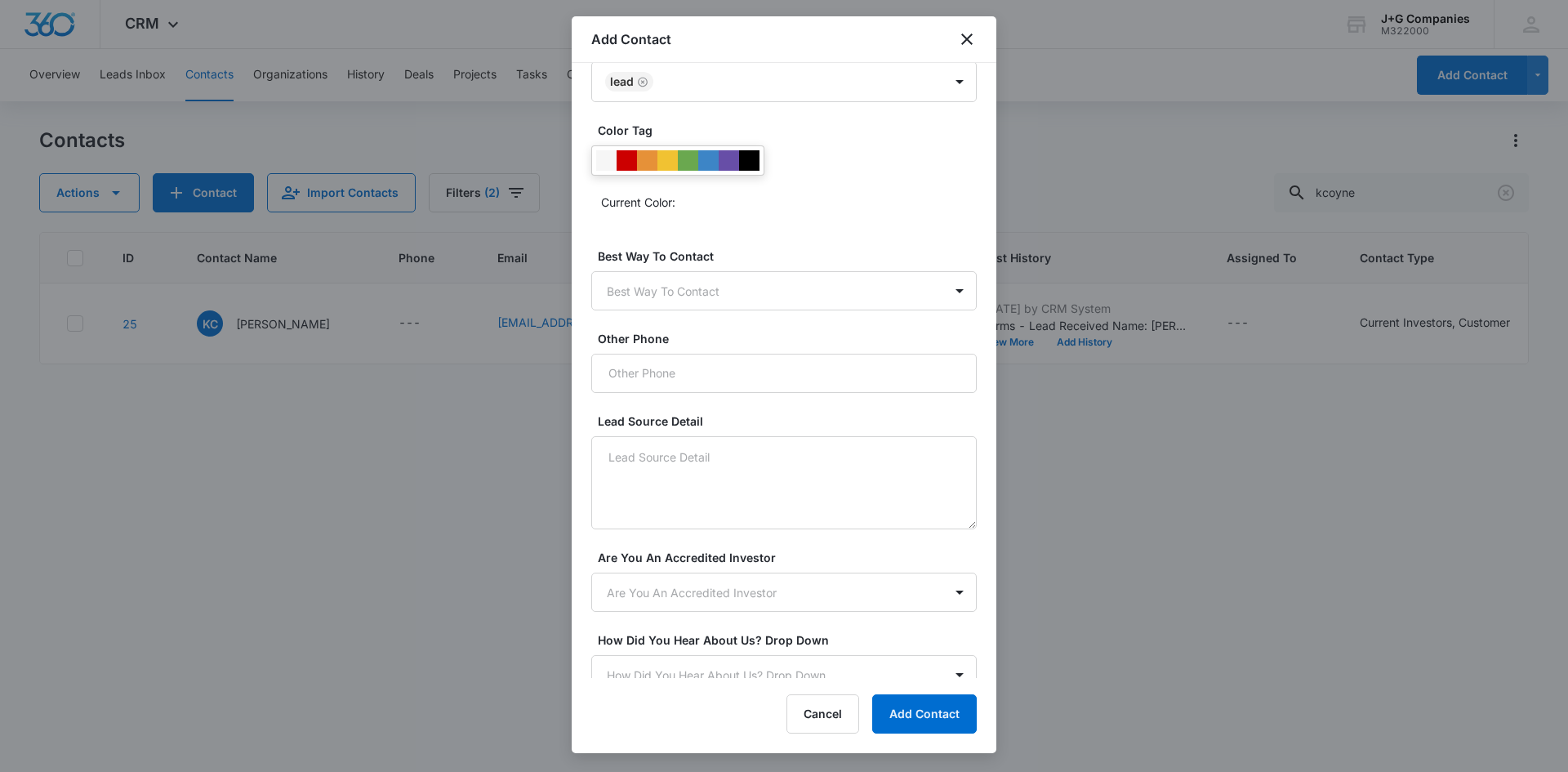
scroll to position [598, 0]
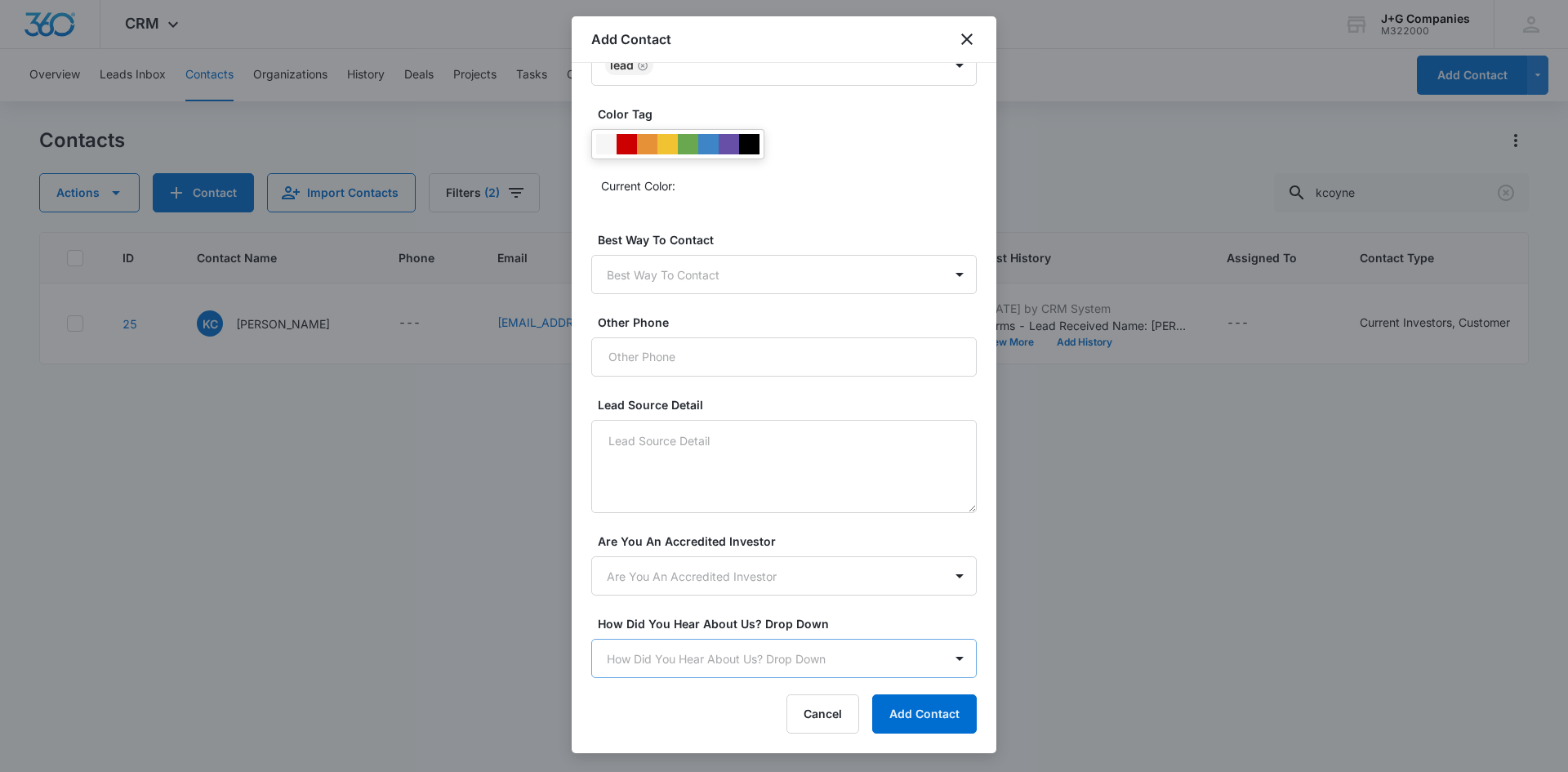
click at [754, 667] on body "CRM Apps Reputation Forms CRM Email Social POS Content Intelligence Files Brand…" at bounding box center [784, 386] width 1568 height 772
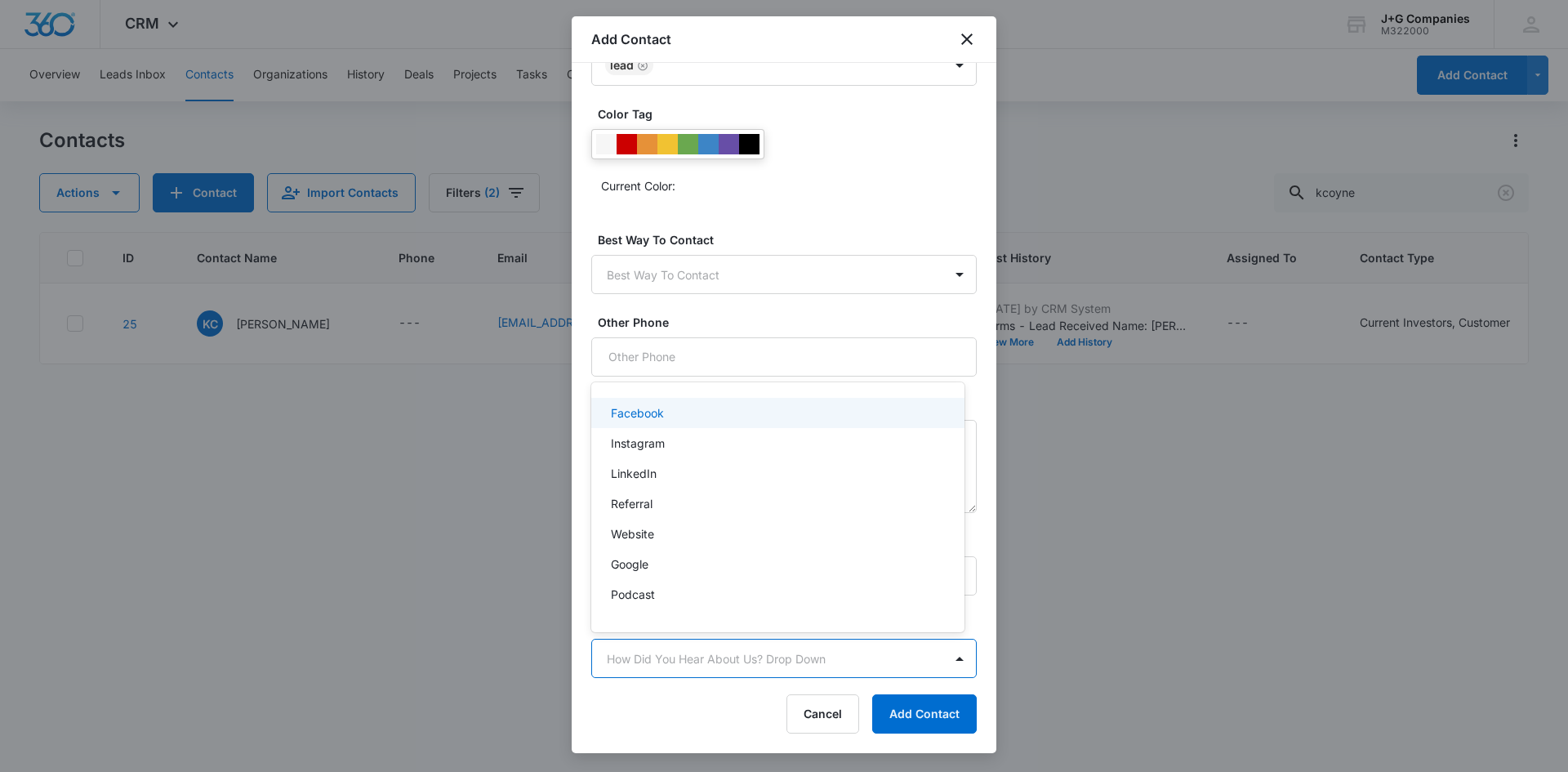
scroll to position [85, 0]
click at [786, 222] on div at bounding box center [784, 386] width 1568 height 772
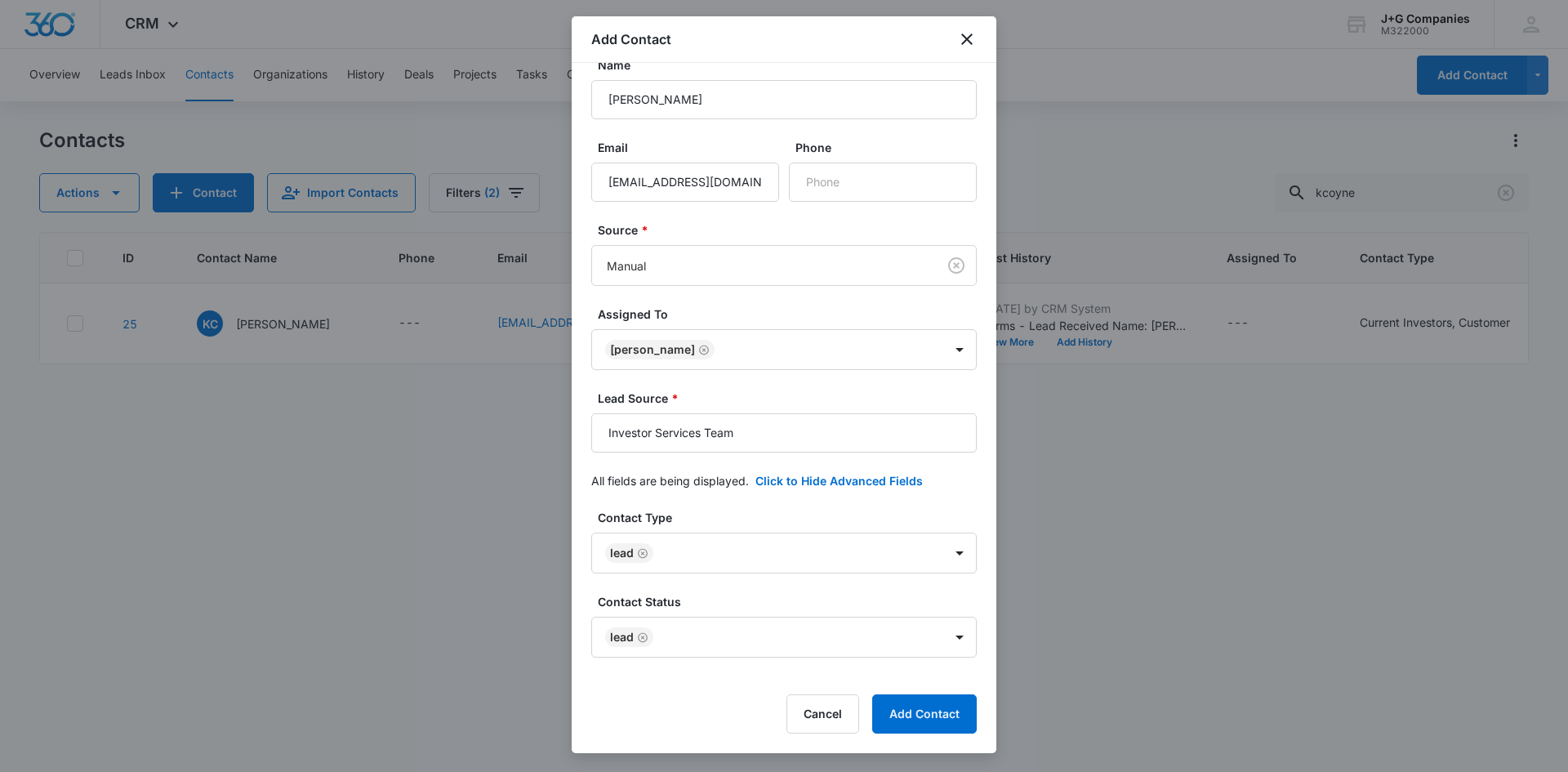
scroll to position [0, 0]
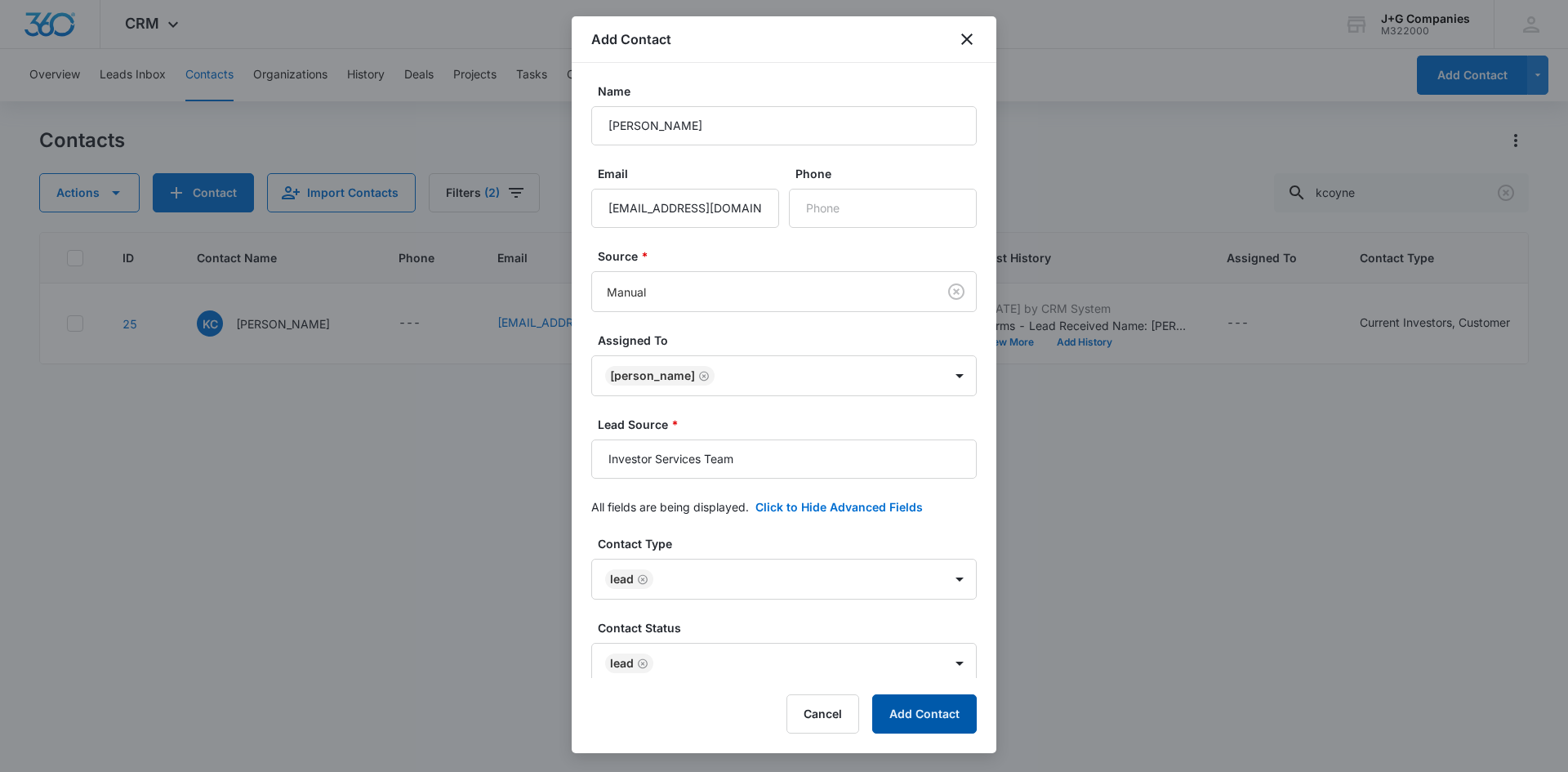
click at [925, 707] on button "Add Contact" at bounding box center [925, 714] width 105 height 40
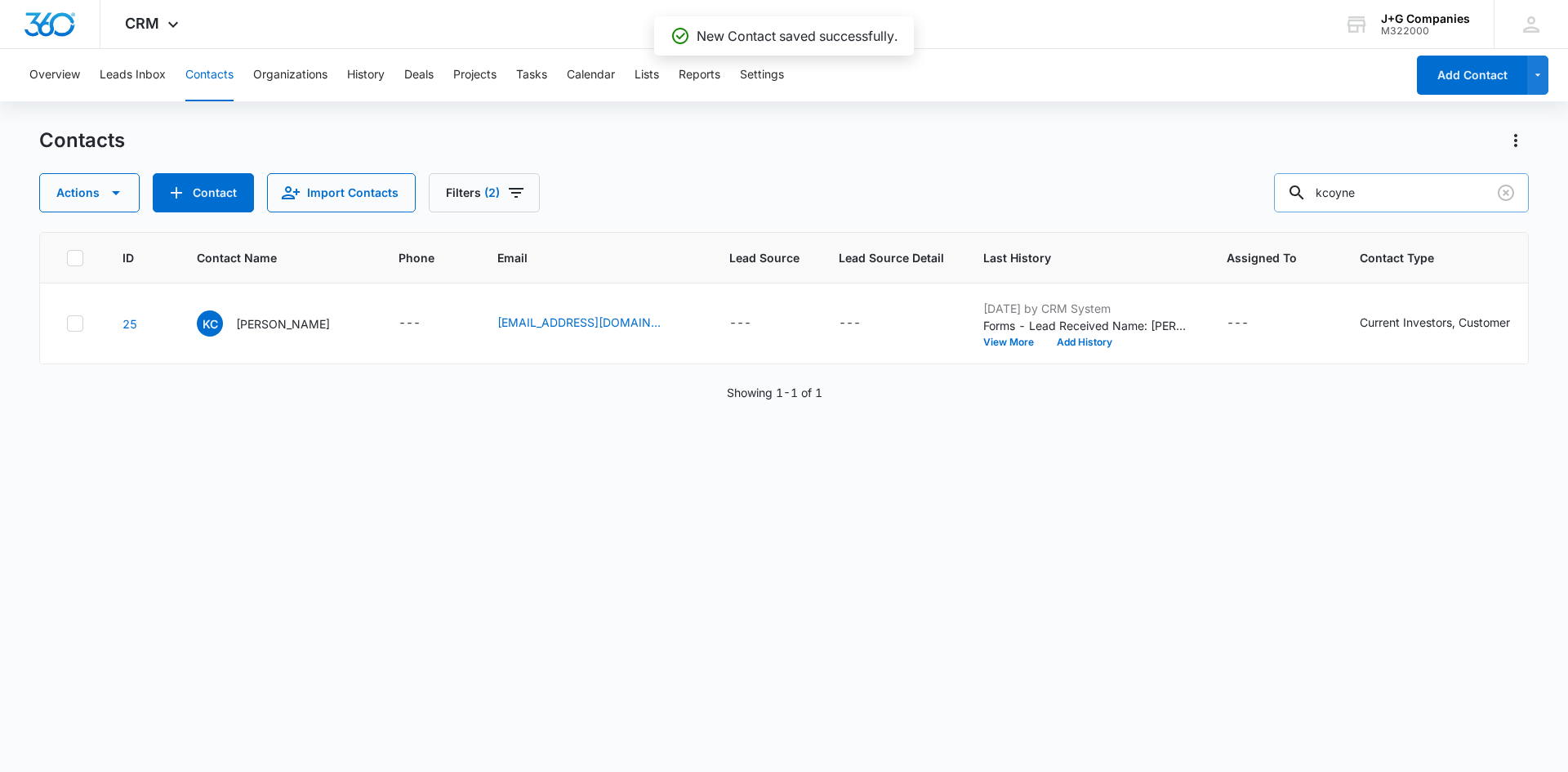
click at [1359, 191] on input "kcoyne" at bounding box center [1402, 193] width 255 height 40
type input "[PERSON_NAME]"
click at [1375, 195] on input "[PERSON_NAME]" at bounding box center [1402, 193] width 255 height 40
click at [494, 191] on span "(2)" at bounding box center [492, 193] width 15 height 11
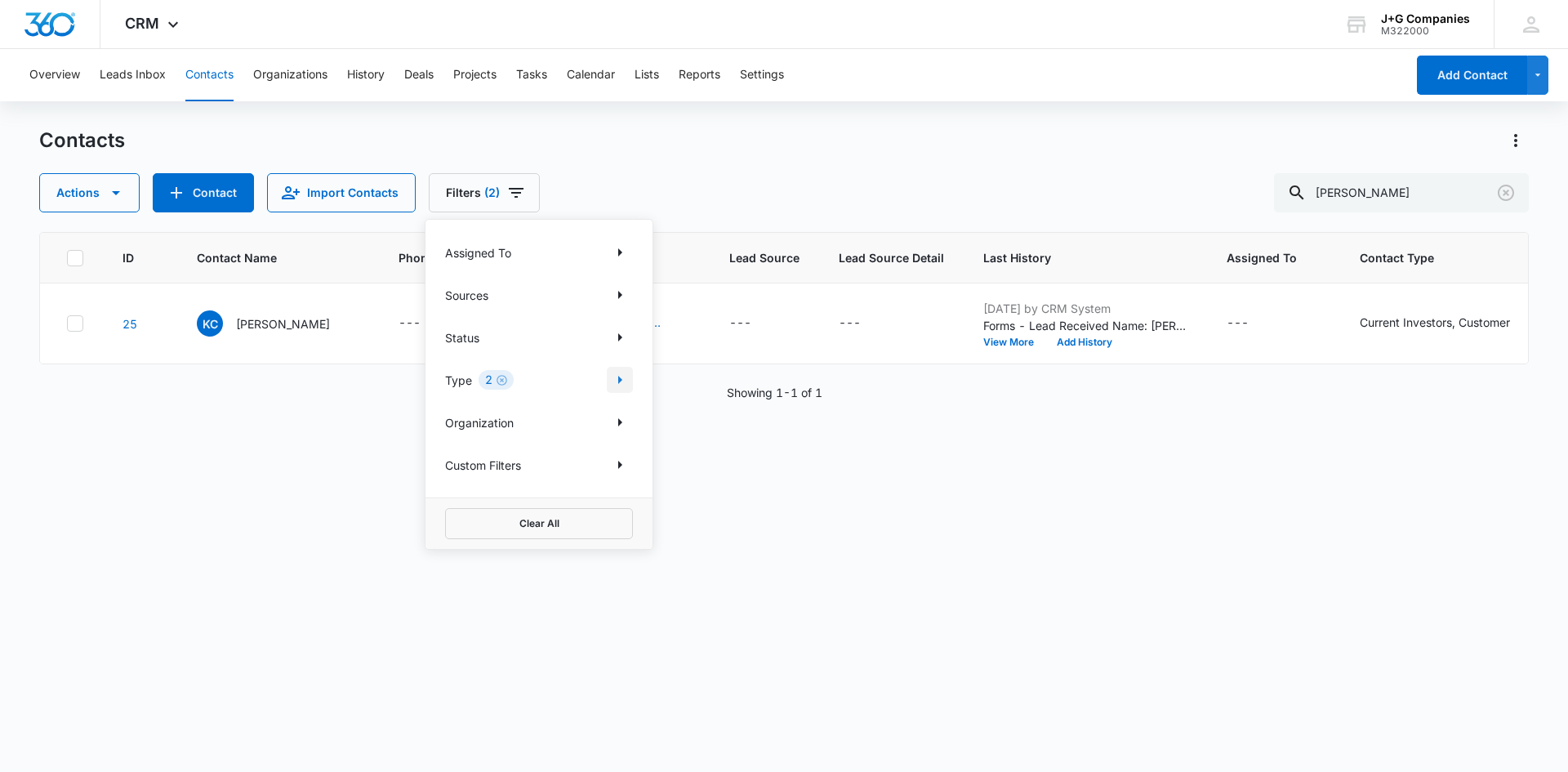
click at [612, 378] on icon "Show Type filters" at bounding box center [620, 380] width 20 height 20
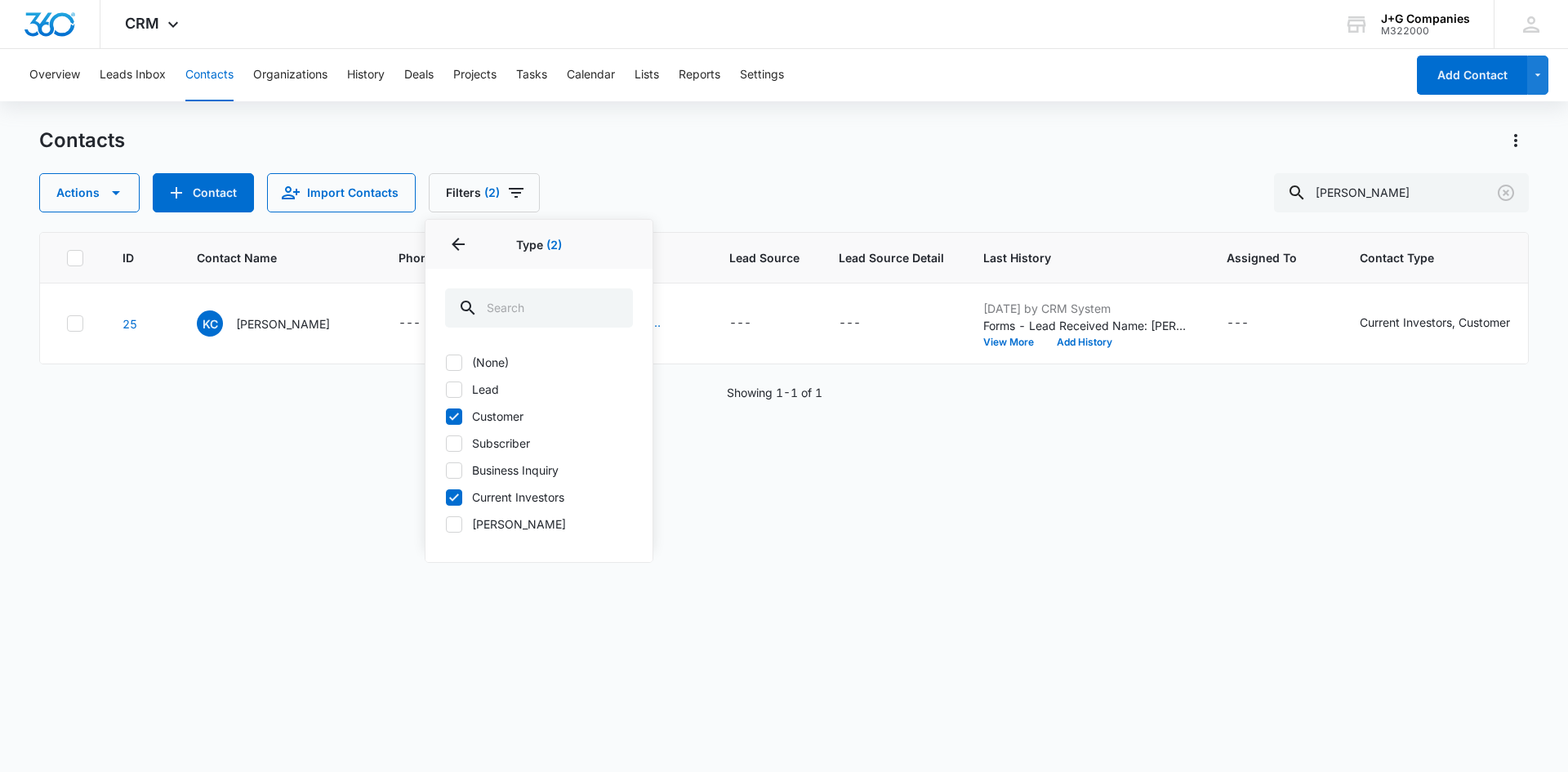
click at [458, 417] on icon at bounding box center [454, 417] width 15 height 15
click at [446, 417] on input "Customer" at bounding box center [445, 416] width 1 height 1
checkbox input "false"
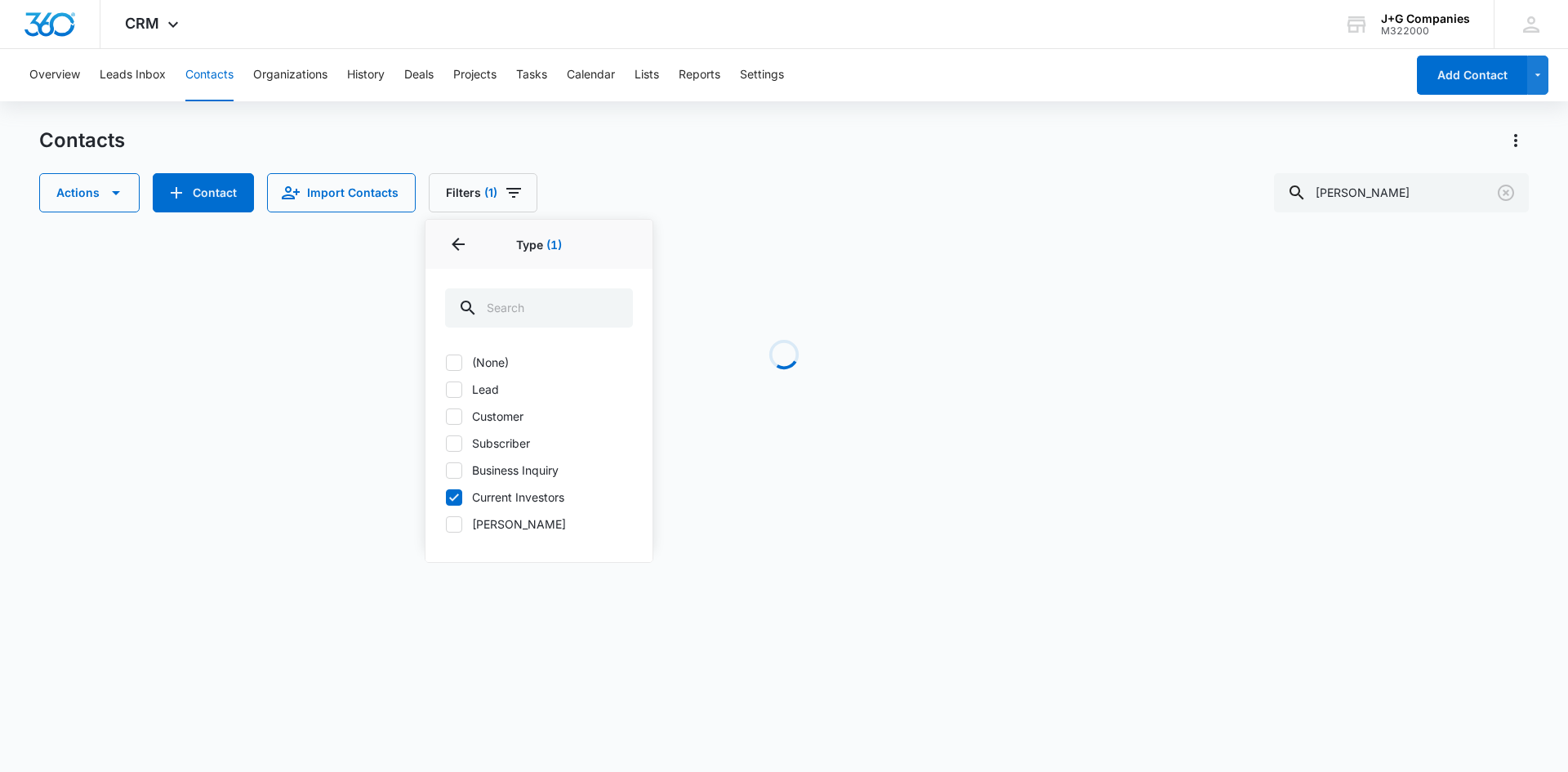
click at [454, 489] on div at bounding box center [453, 497] width 16 height 16
click at [446, 497] on input "Current Investors" at bounding box center [445, 497] width 1 height 1
checkbox input "false"
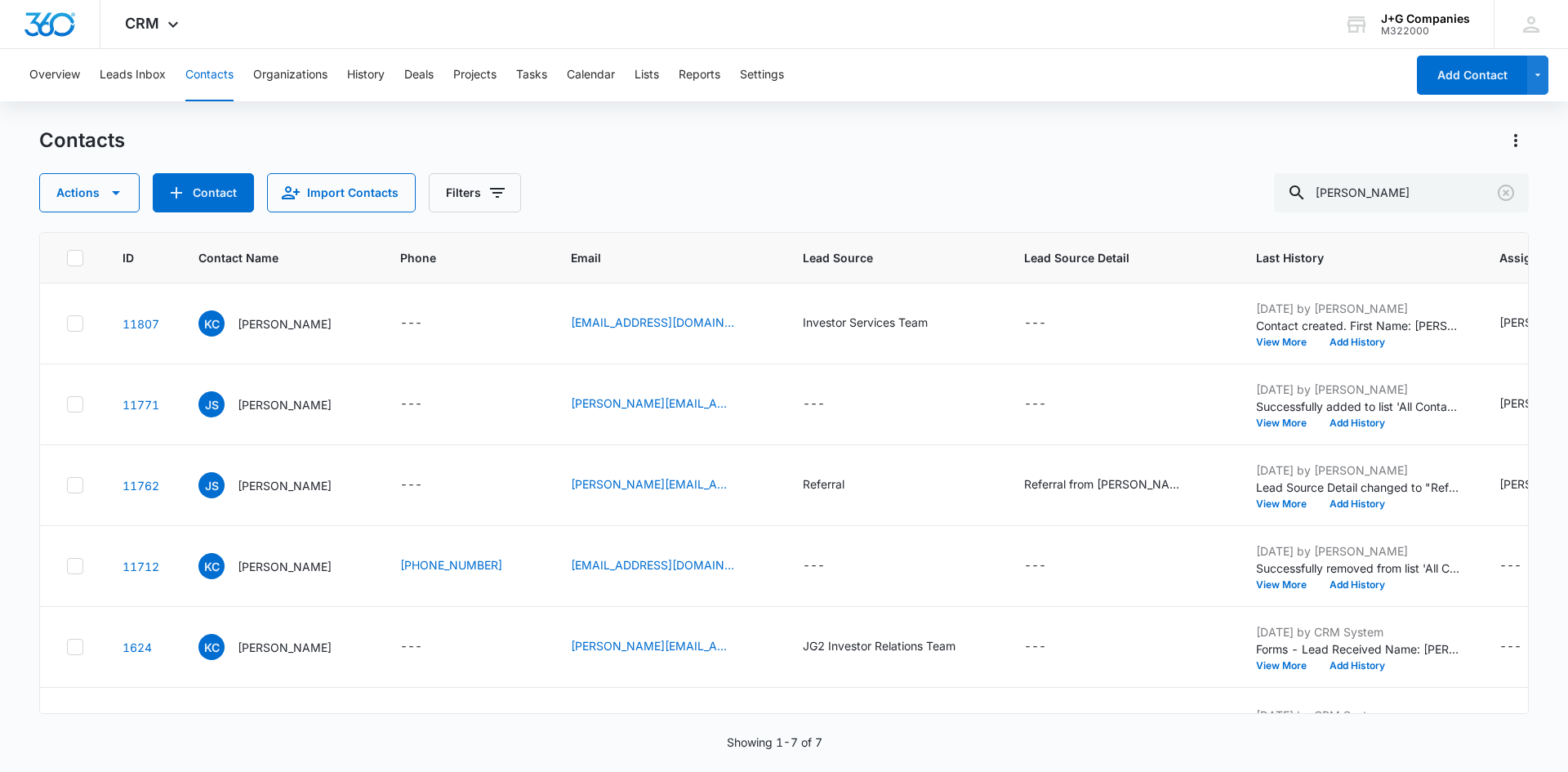
click at [658, 191] on div "Actions Contact Import Contacts Filters [PERSON_NAME]" at bounding box center [784, 193] width 1490 height 40
drag, startPoint x: 803, startPoint y: 647, endPoint x: 958, endPoint y: 653, distance: 155.1
click at [958, 653] on td "JG2 Investor Relations Team" at bounding box center [894, 648] width 221 height 81
copy div "JG2 Investor Relations Team"
click at [948, 325] on icon "Lead Source - Investor Services Team - Select to Edit Field" at bounding box center [947, 324] width 15 height 15
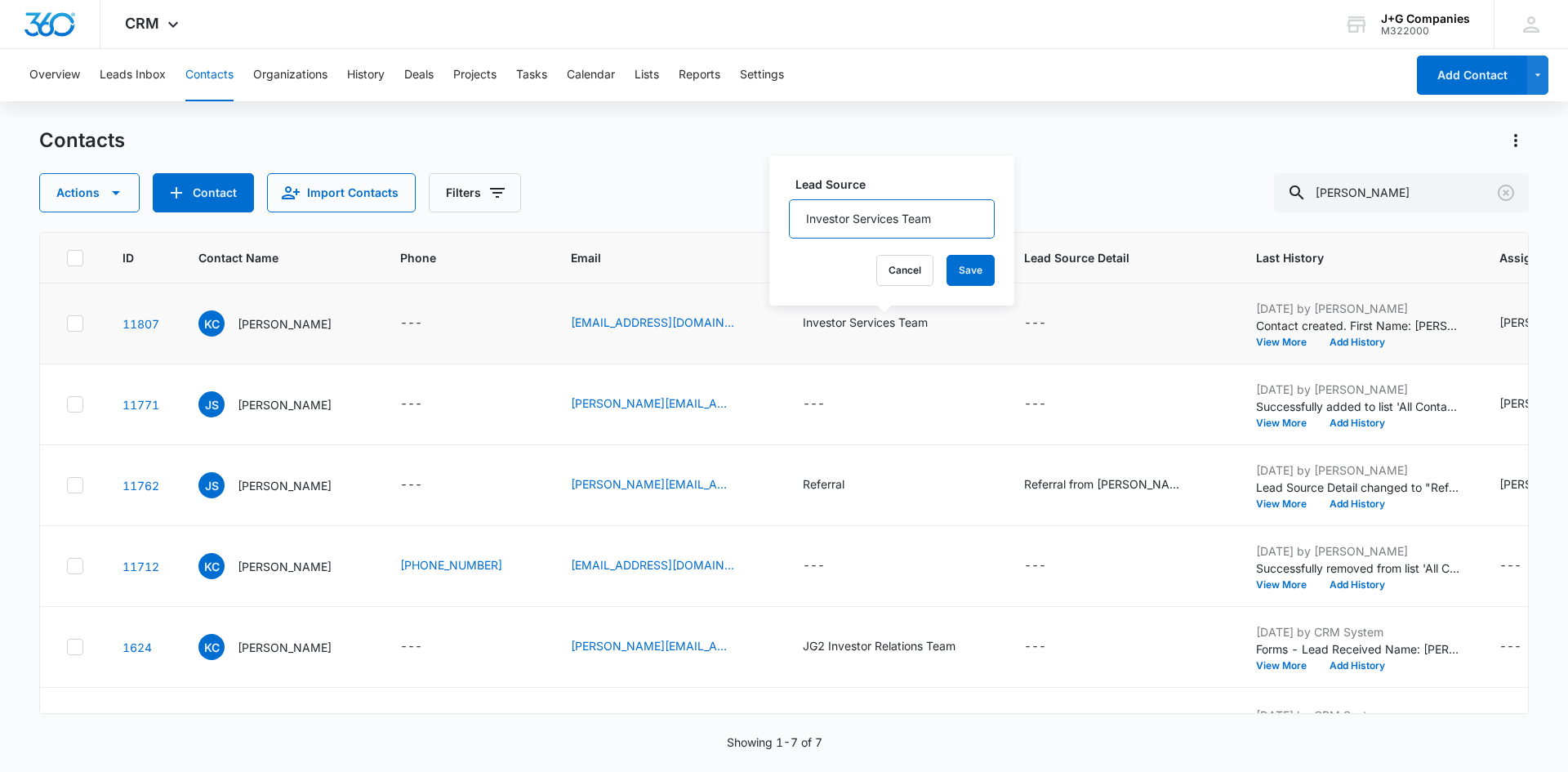
click at [843, 214] on input "Investor Services Team" at bounding box center [892, 219] width 206 height 40
paste input "JG2 Investor Relation"
type input "JG2 Investor Relations Team"
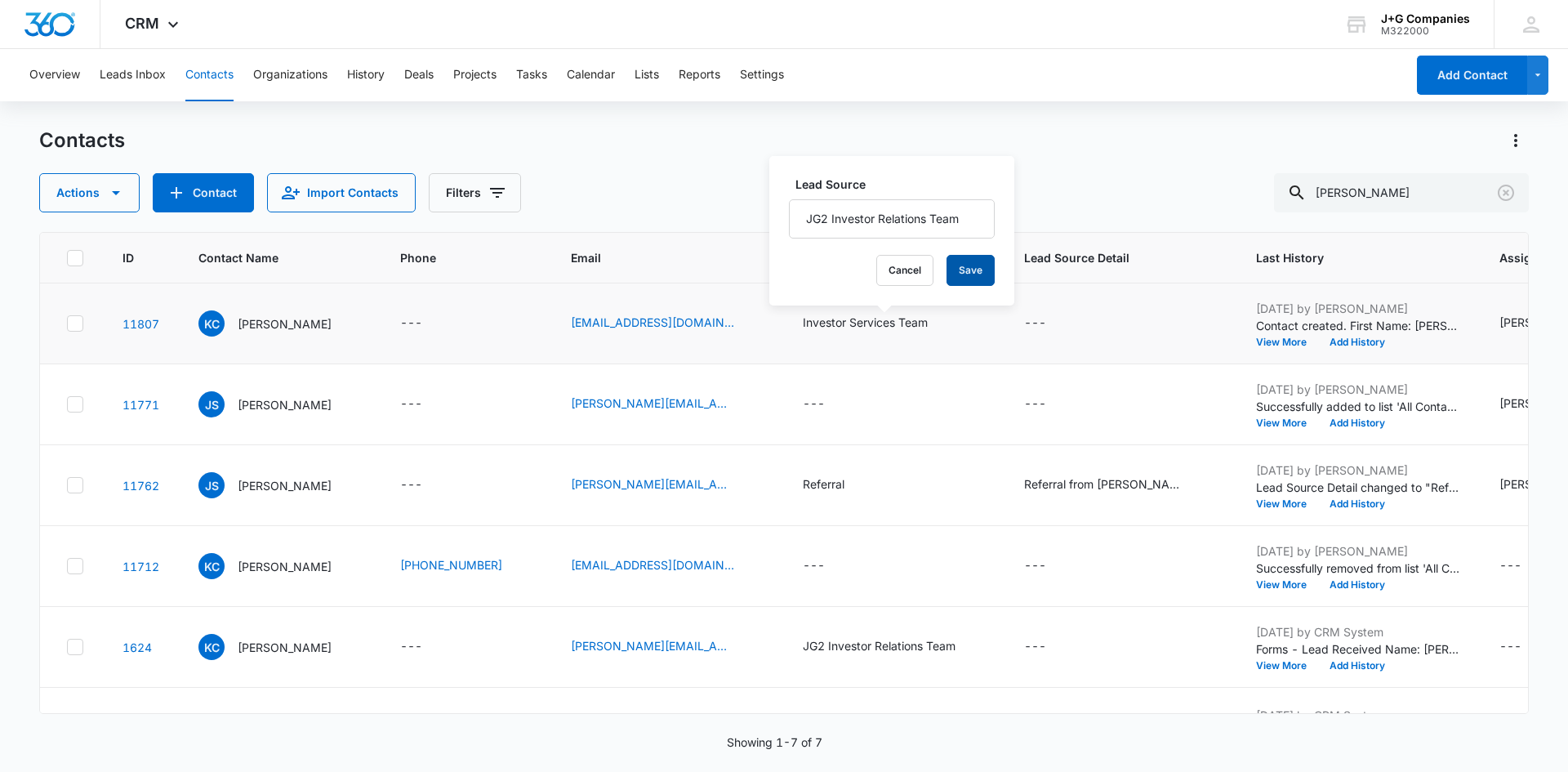
click at [946, 267] on button "Save" at bounding box center [970, 270] width 48 height 31
click at [344, 322] on icon "Contact Name - Kristin Coyne - Select to Edit Field" at bounding box center [351, 320] width 15 height 15
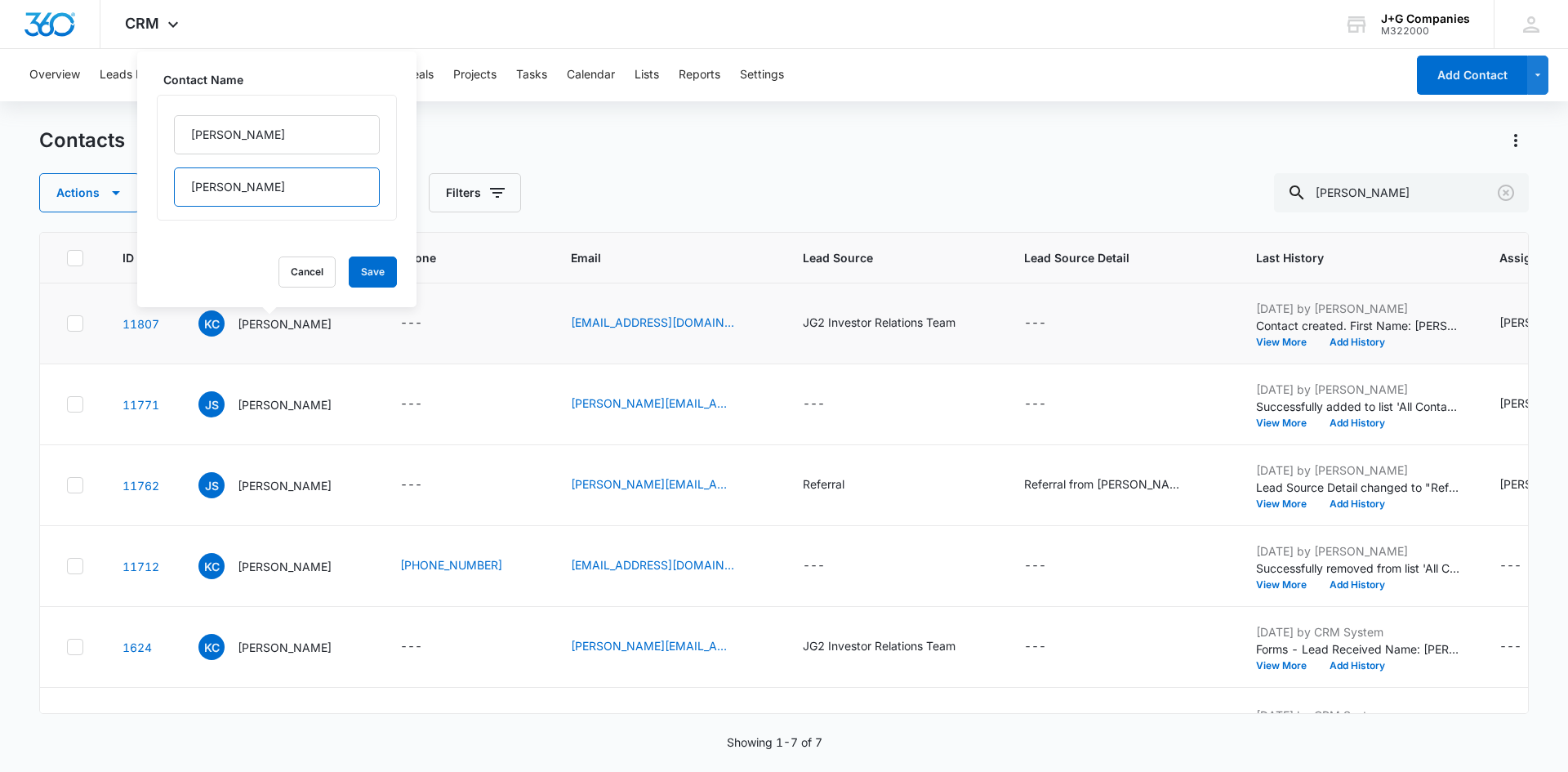
click at [275, 185] on input "[PERSON_NAME]" at bounding box center [277, 187] width 206 height 40
type input "[PERSON_NAME] JG2"
click at [356, 271] on button "Save" at bounding box center [372, 272] width 48 height 31
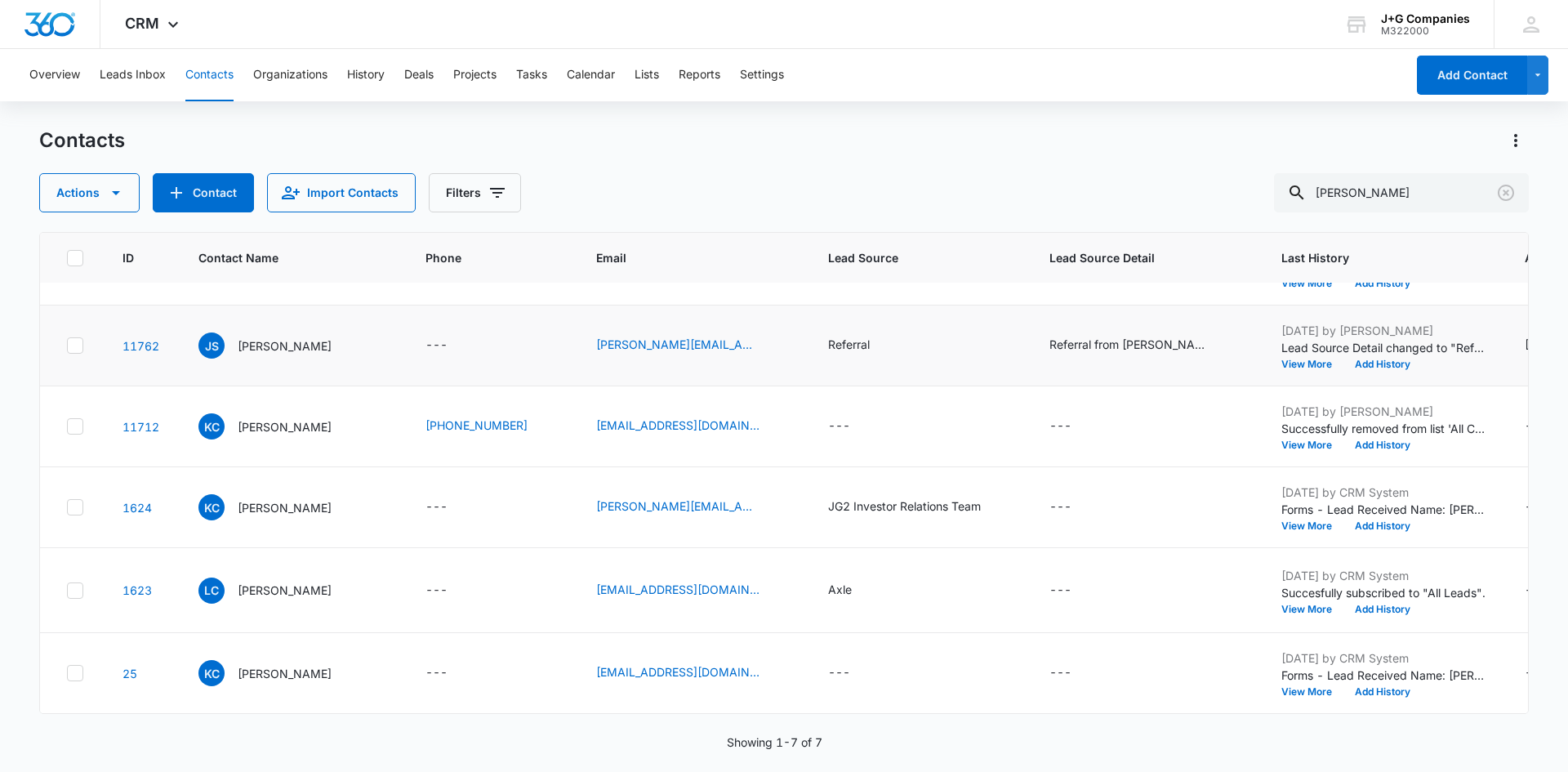
scroll to position [186, 0]
click at [289, 665] on p "[PERSON_NAME]" at bounding box center [284, 674] width 94 height 17
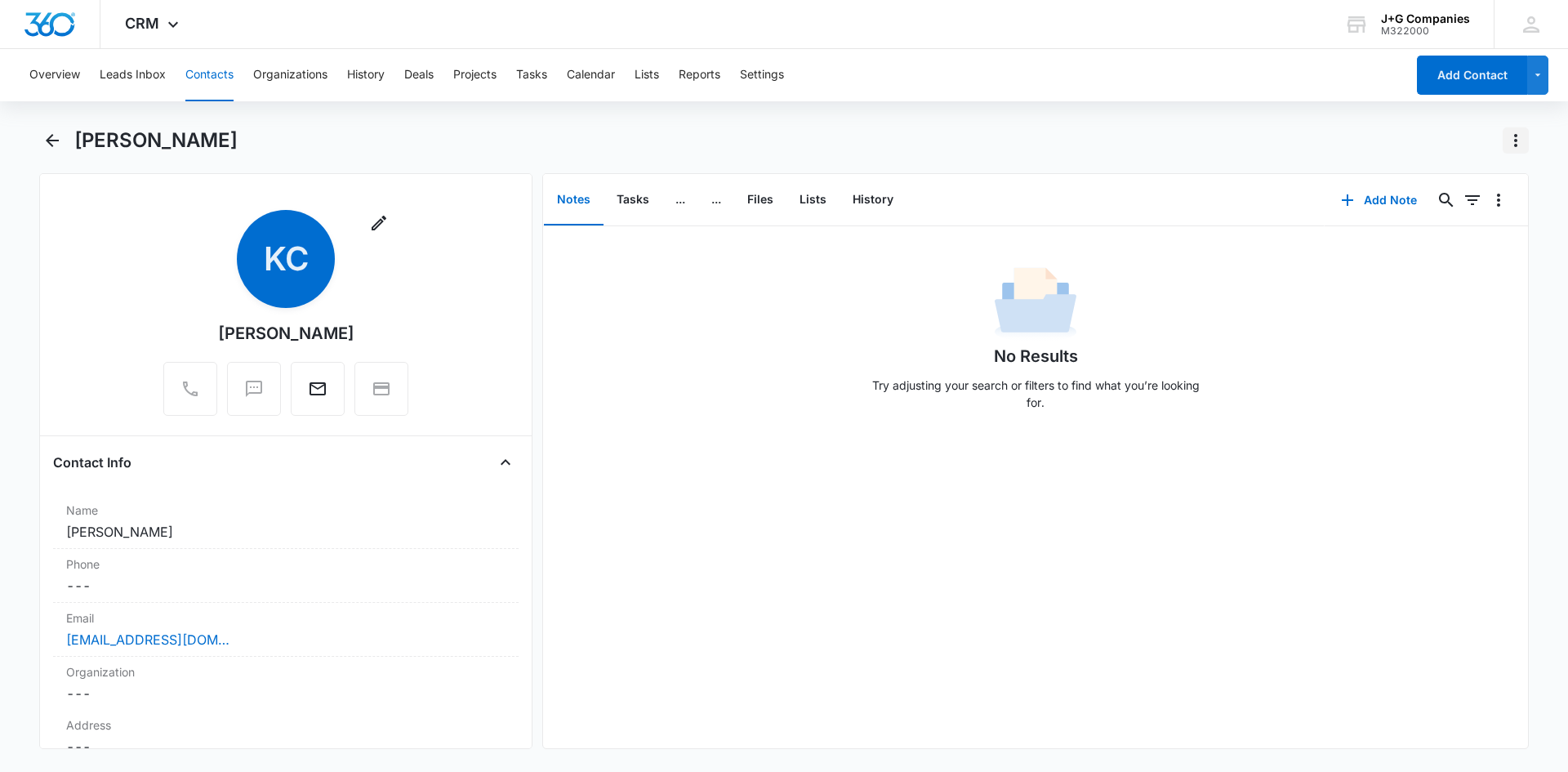
click at [1520, 146] on icon "Actions" at bounding box center [1516, 140] width 20 height 20
click at [1452, 239] on div "Delete" at bounding box center [1453, 235] width 72 height 11
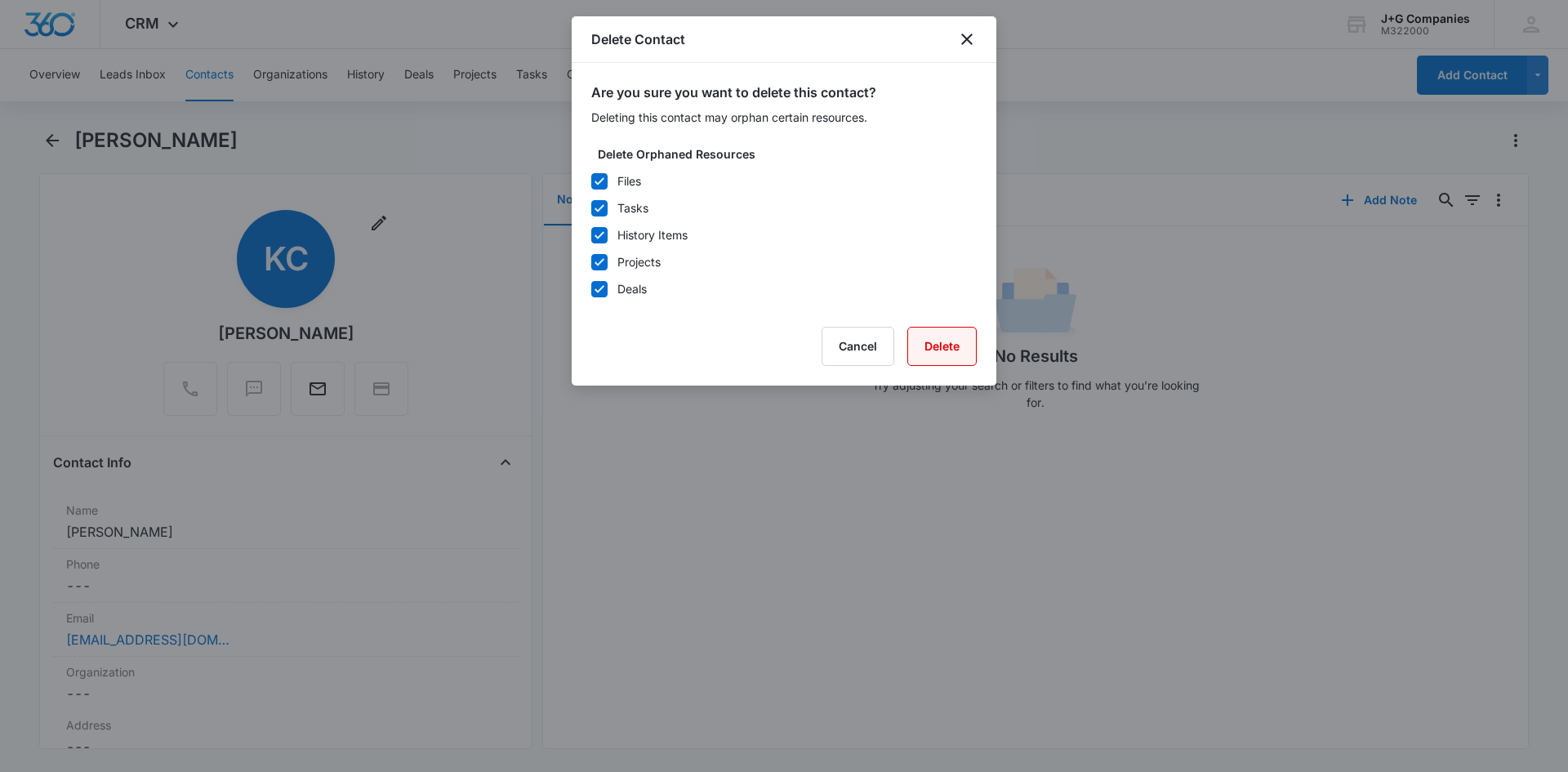
click at [928, 335] on button "Delete" at bounding box center [943, 347] width 70 height 40
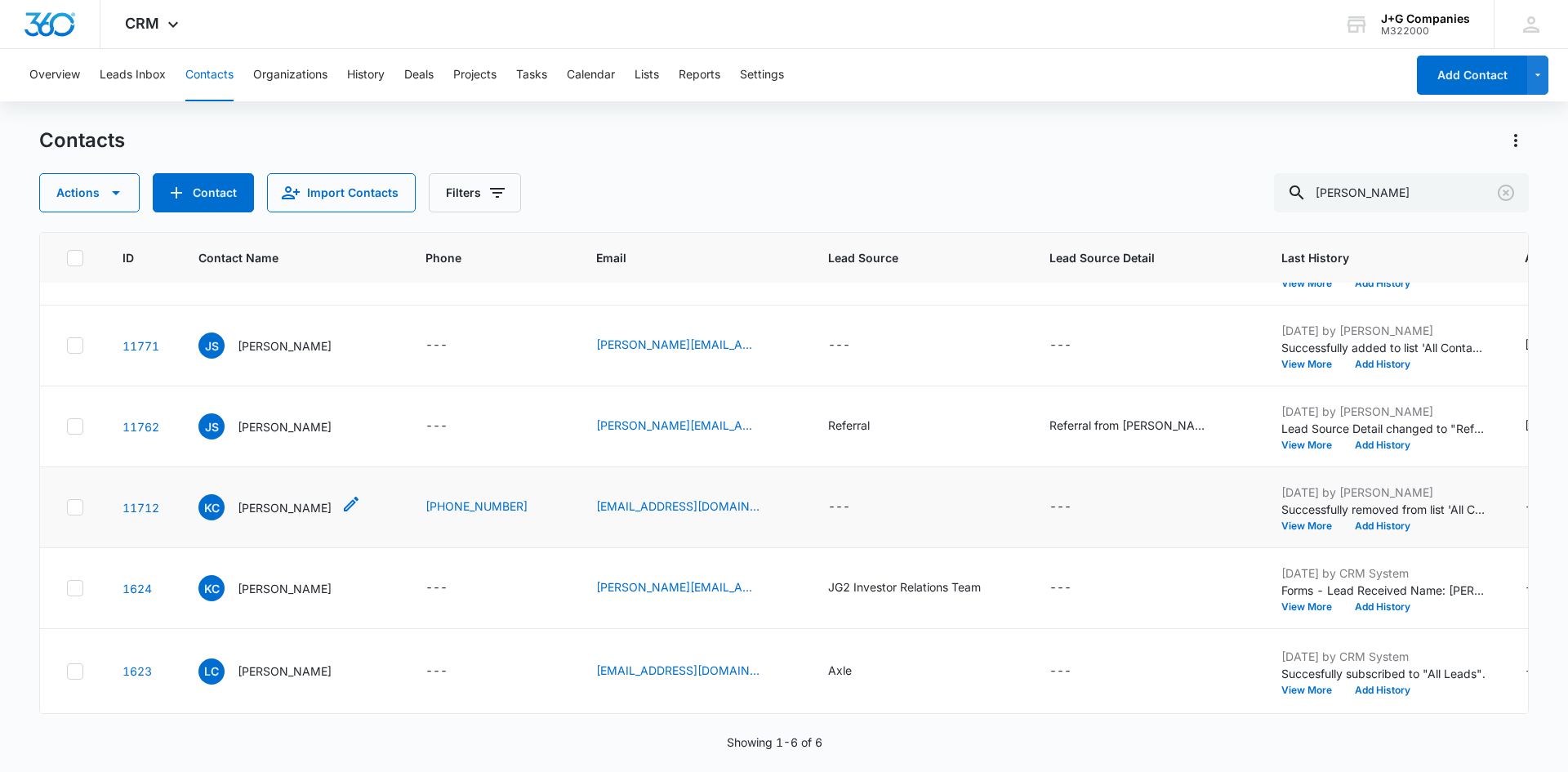
scroll to position [106, 0]
click at [167, 29] on icon at bounding box center [173, 28] width 20 height 20
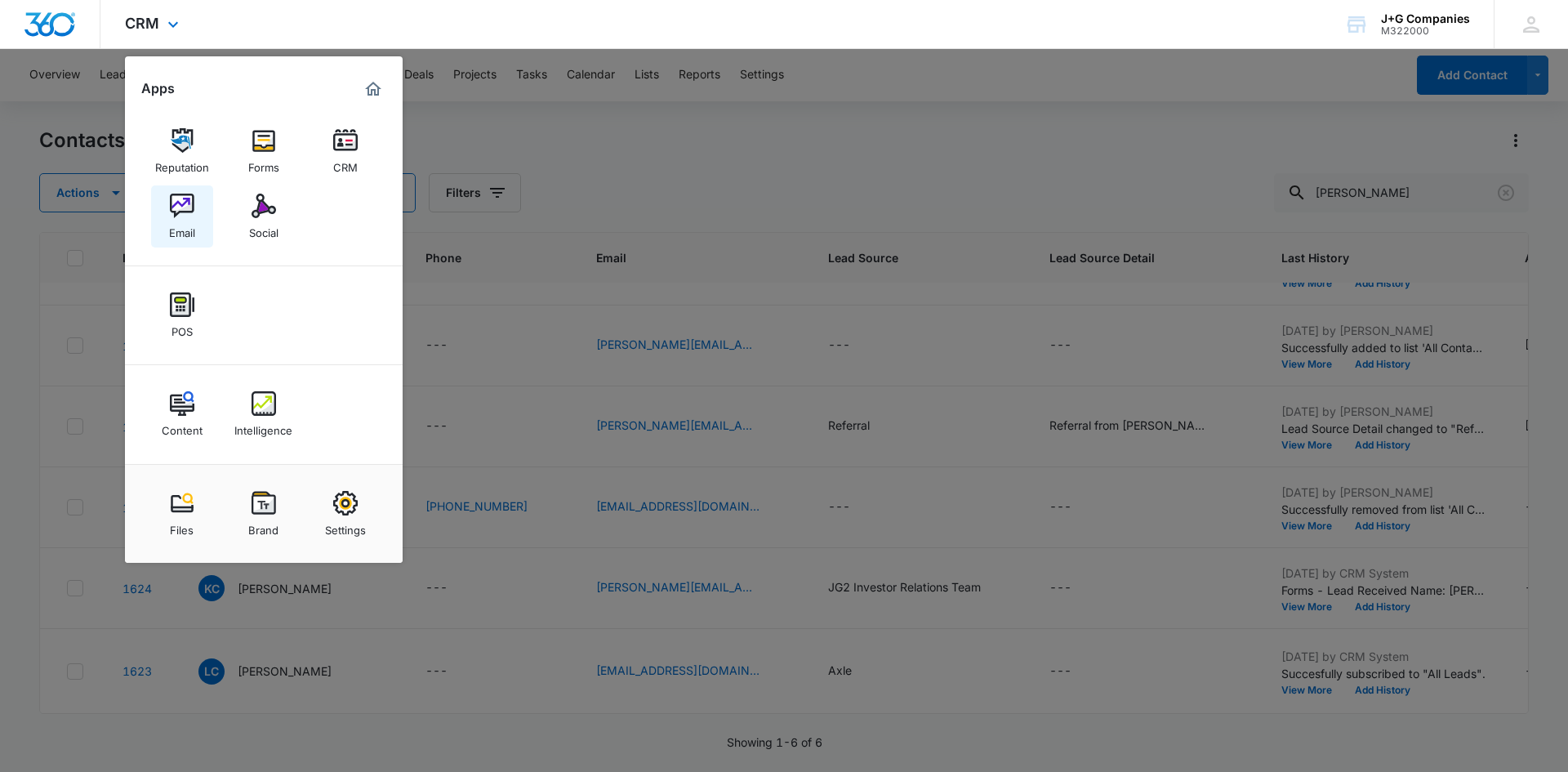
click at [184, 208] on img at bounding box center [182, 206] width 25 height 25
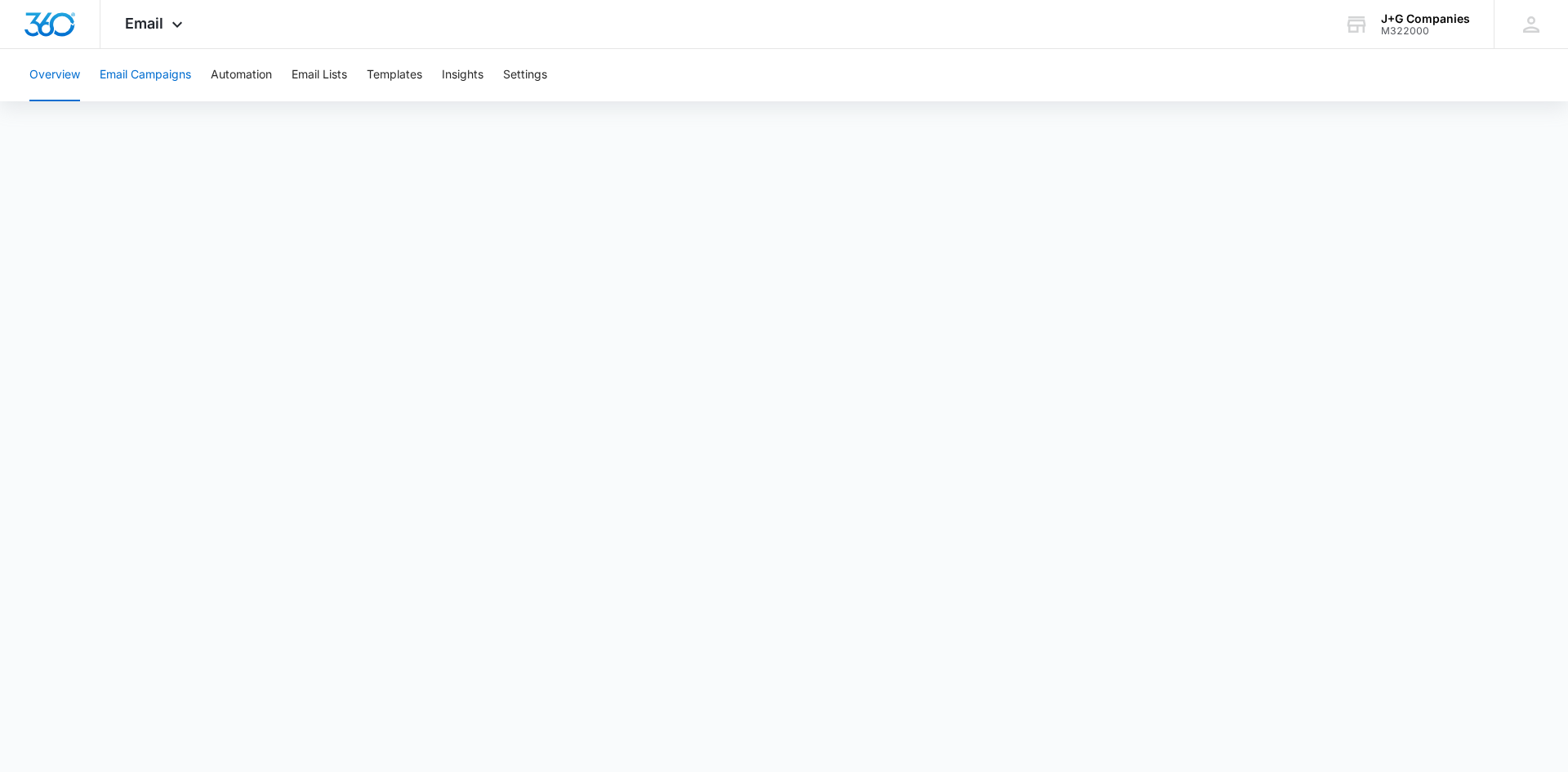
click at [128, 74] on button "Email Campaigns" at bounding box center [145, 75] width 92 height 52
click at [77, 76] on button "Overview" at bounding box center [55, 75] width 51 height 52
click at [154, 27] on span "Email" at bounding box center [144, 24] width 39 height 17
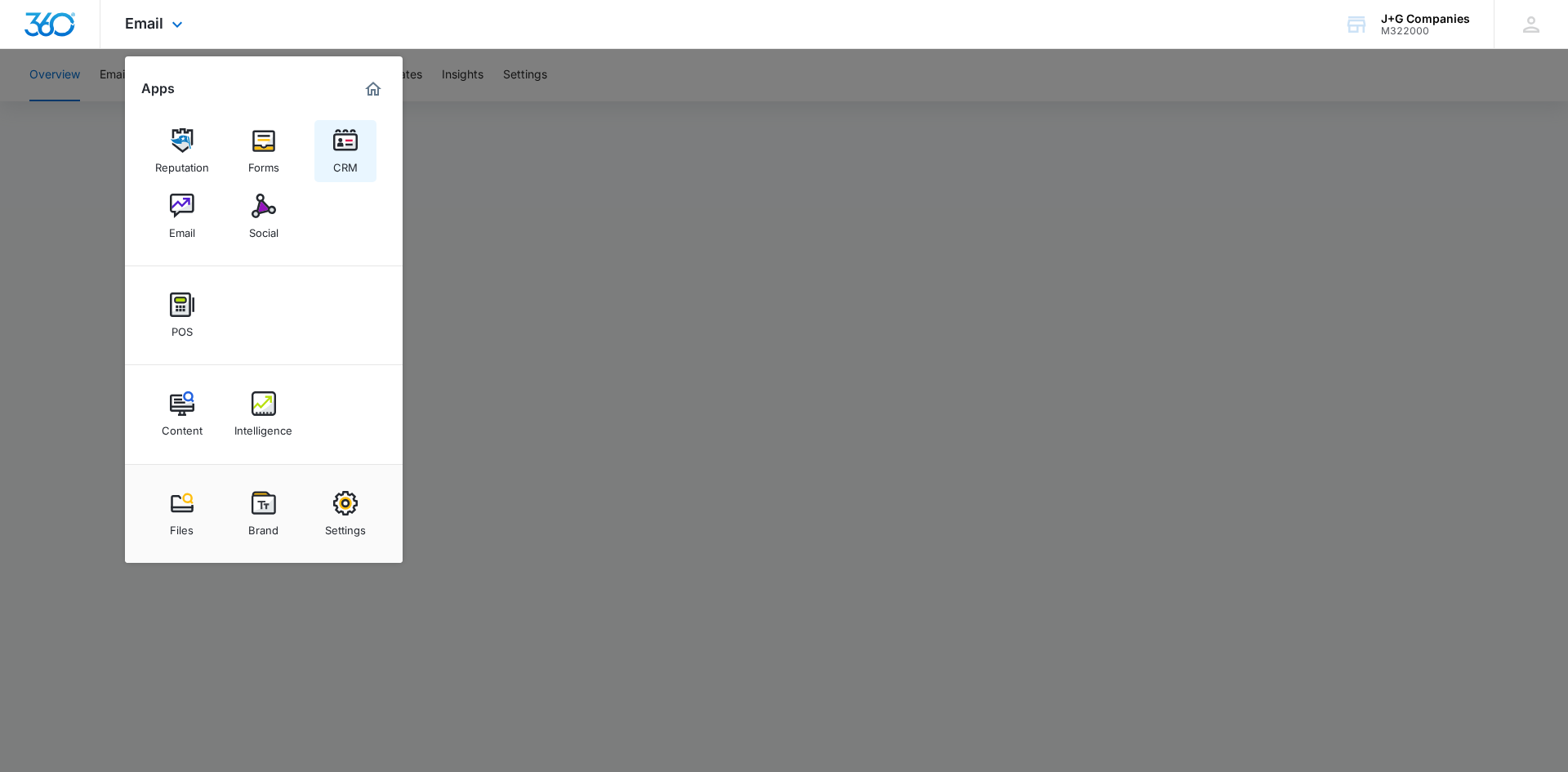
click at [353, 143] on img at bounding box center [346, 141] width 25 height 25
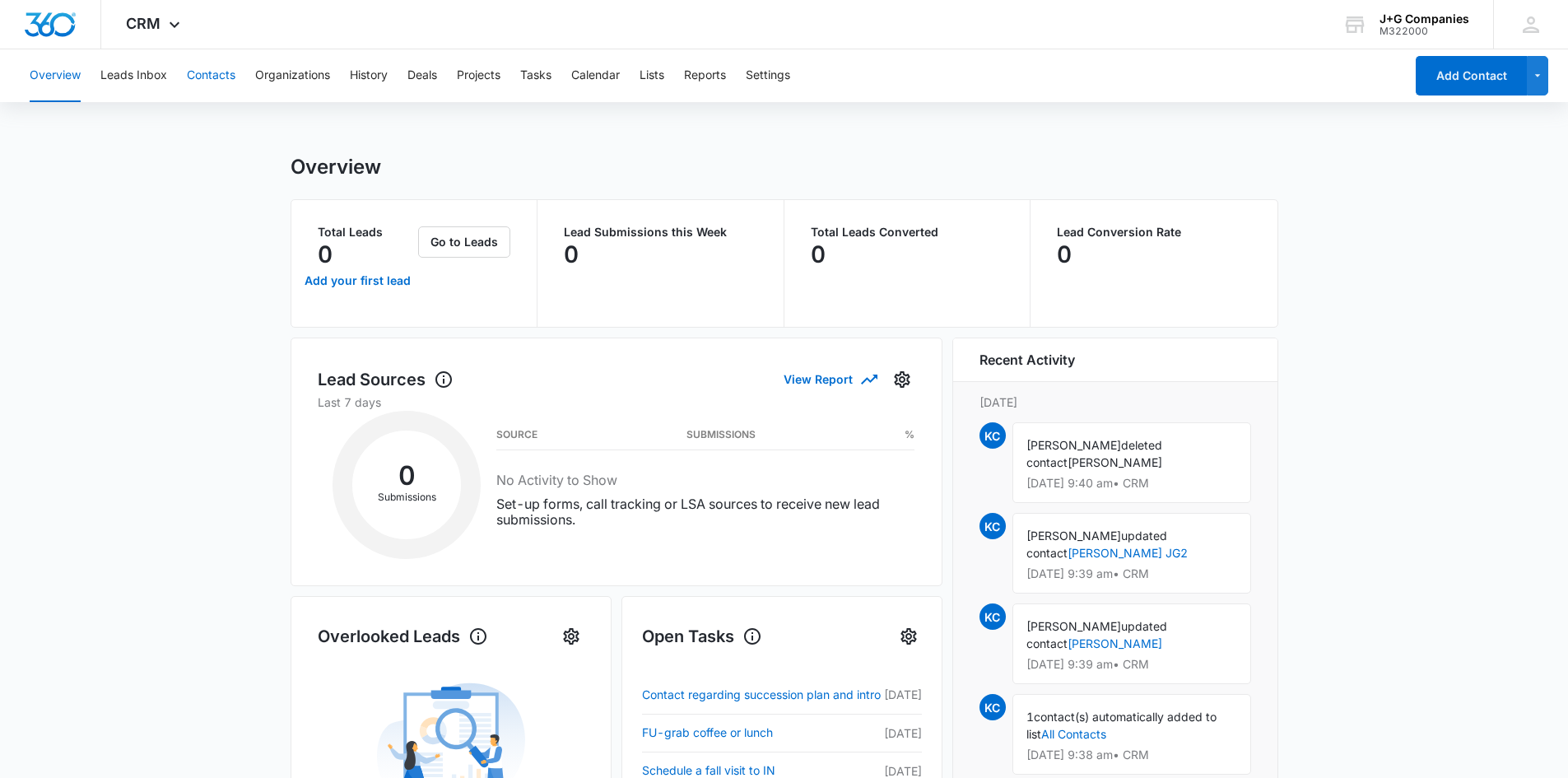
click at [209, 75] on button "Contacts" at bounding box center [210, 75] width 49 height 52
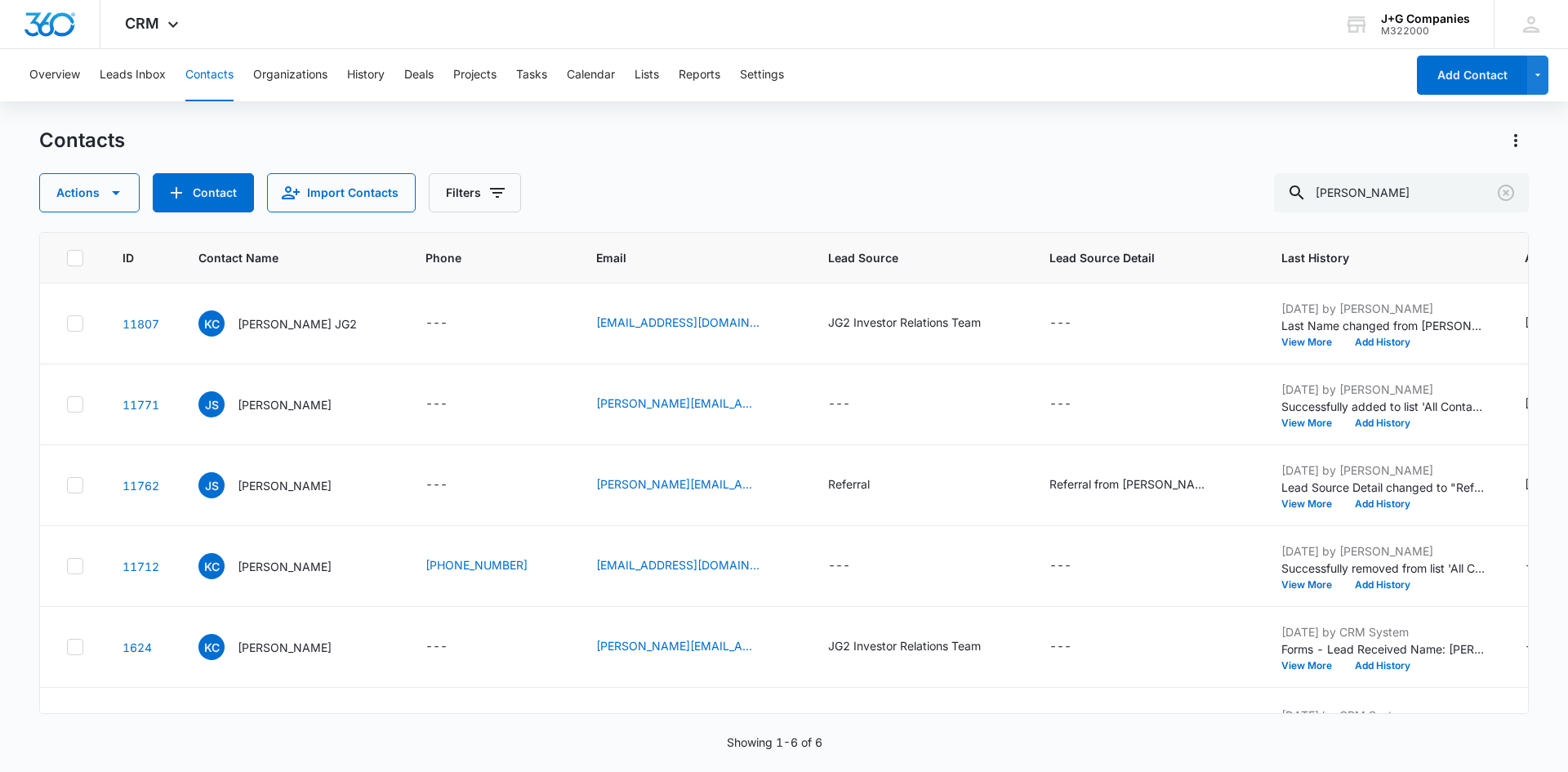
scroll to position [106, 0]
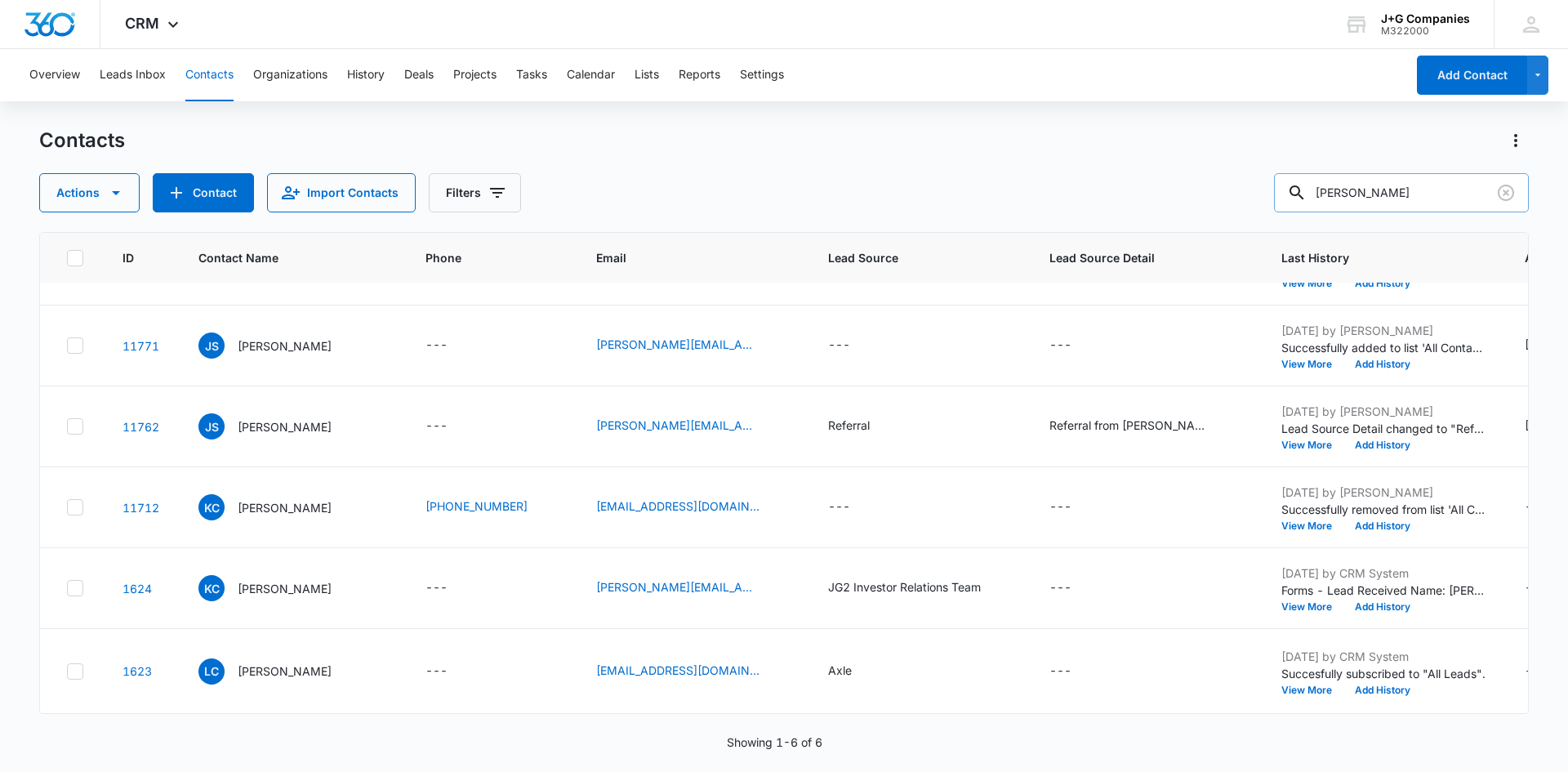
click at [1360, 192] on input "[PERSON_NAME]" at bounding box center [1402, 193] width 255 height 40
paste input "[EMAIL_ADDRESS][DOMAIN_NAME]"
type input "[EMAIL_ADDRESS][DOMAIN_NAME]"
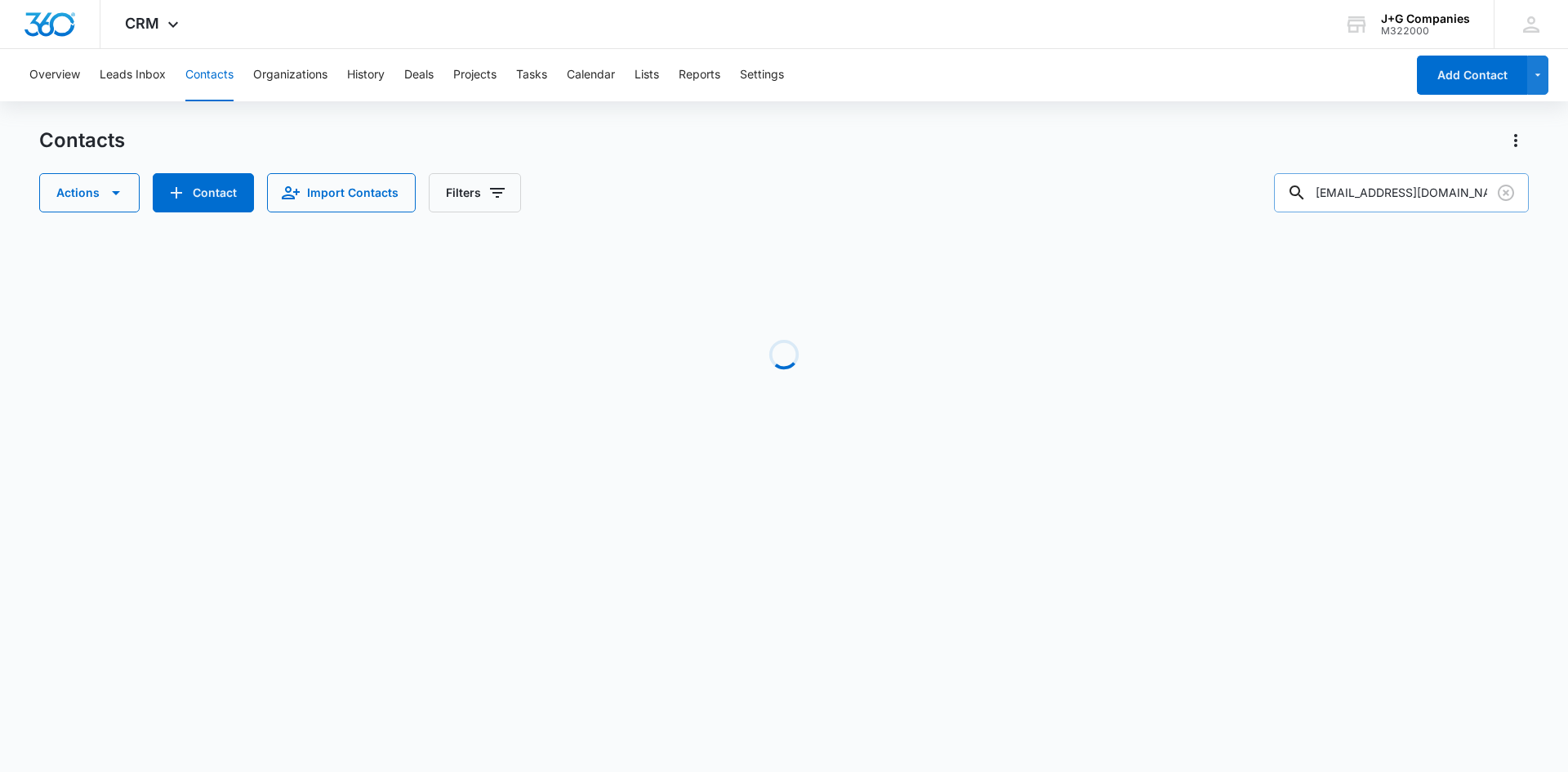
scroll to position [0, 0]
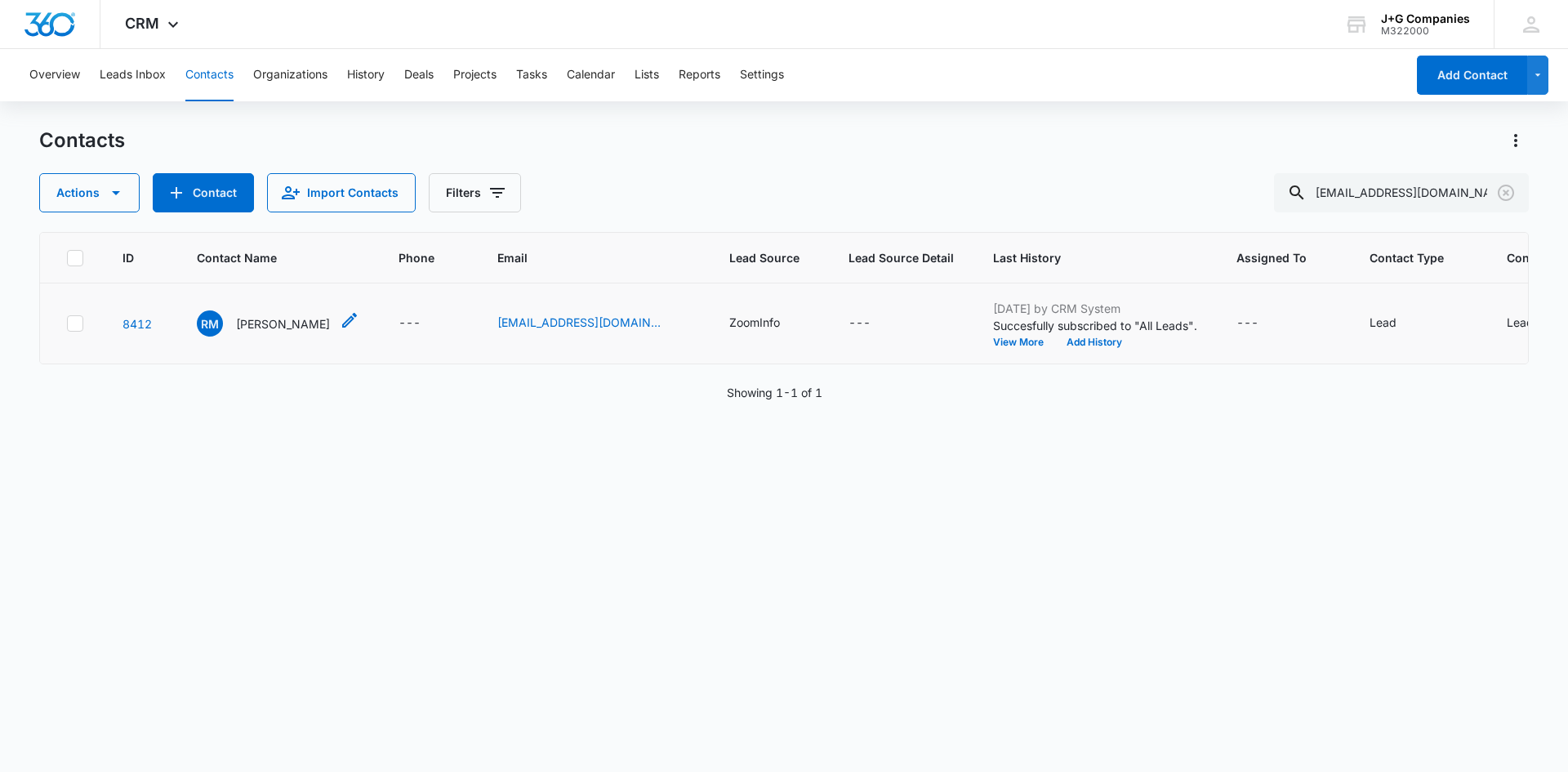
click at [269, 333] on p "[PERSON_NAME]" at bounding box center [282, 324] width 94 height 17
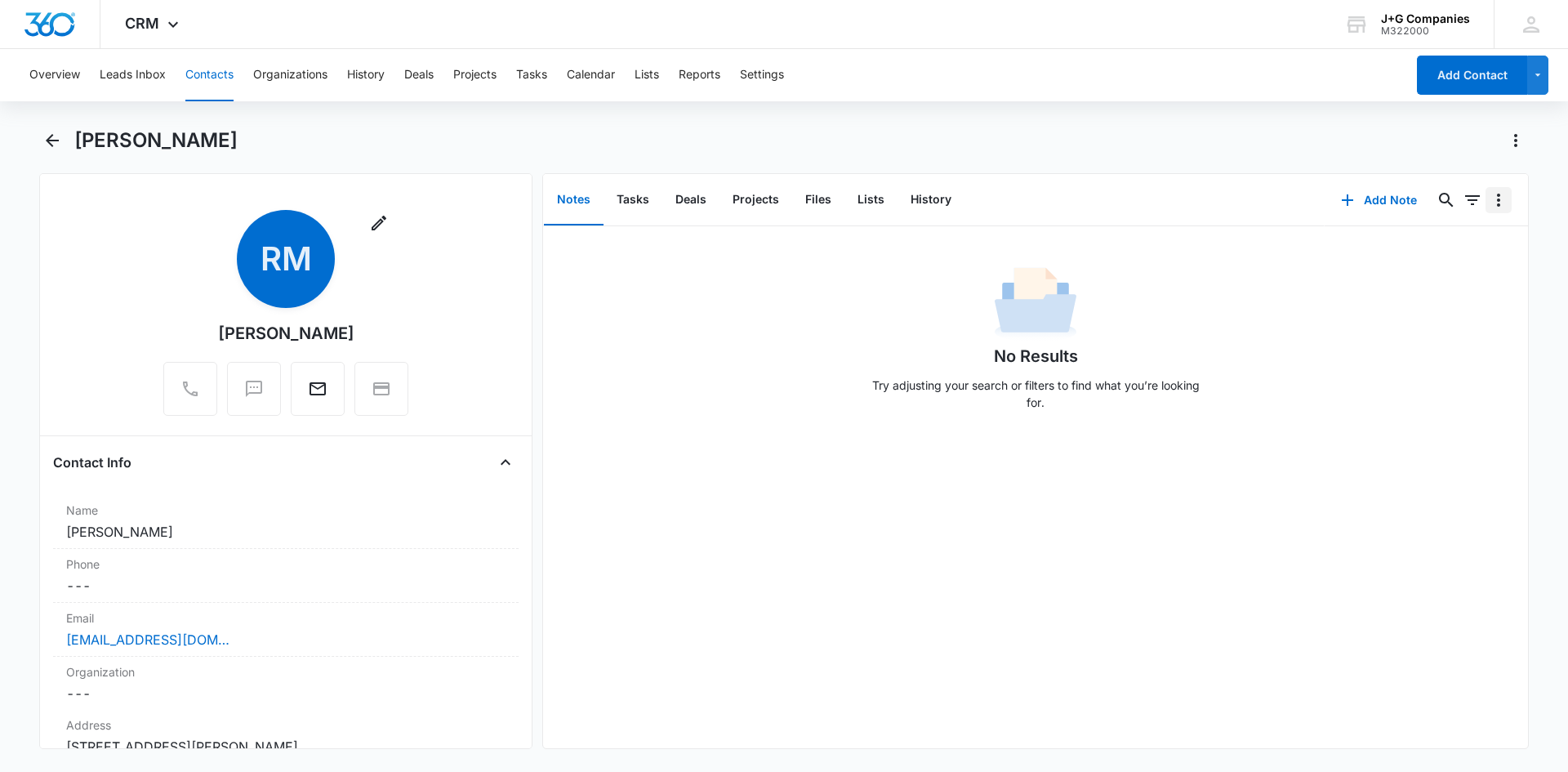
click at [1490, 202] on icon "Overflow Menu" at bounding box center [1499, 200] width 20 height 20
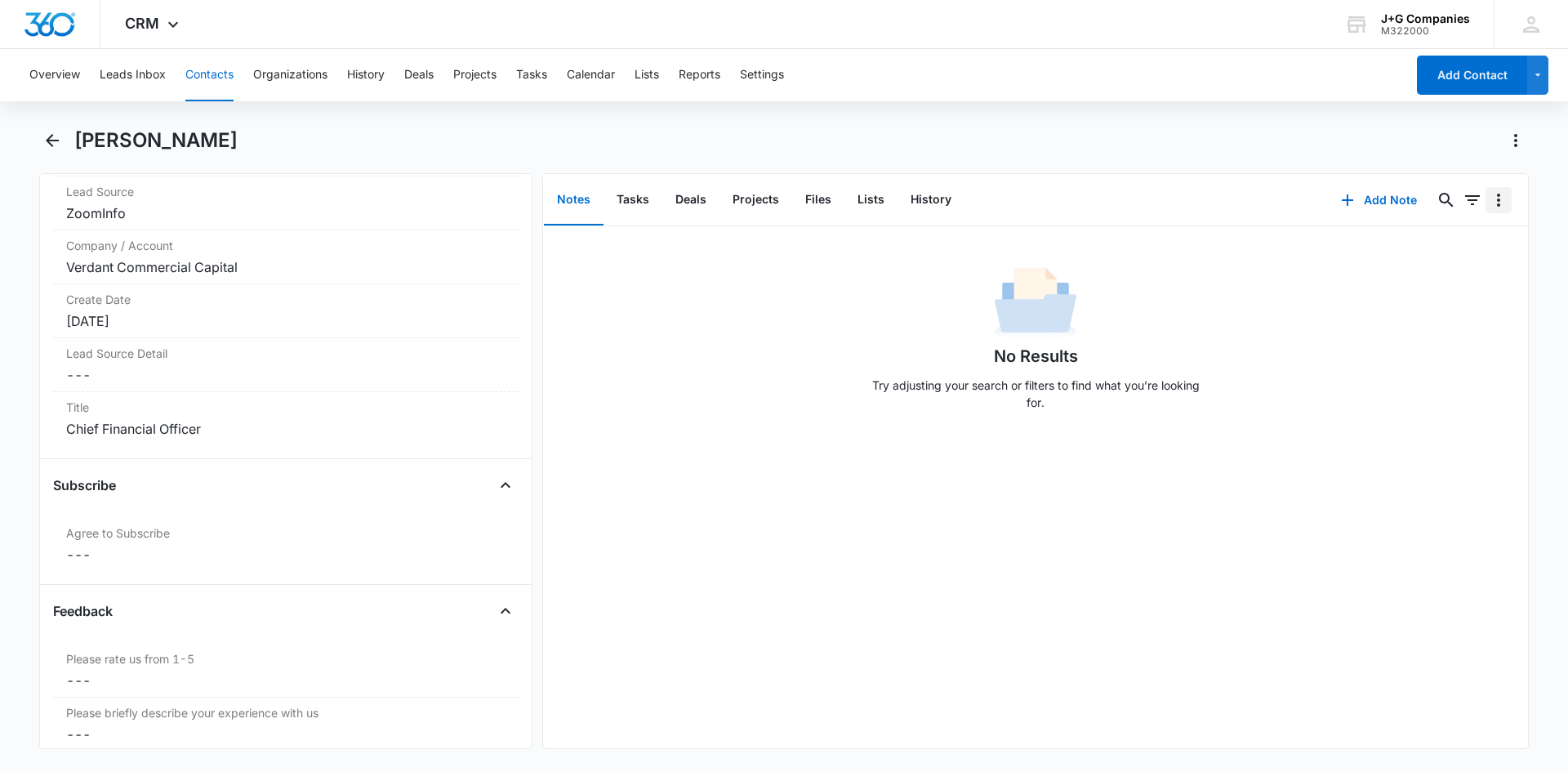
scroll to position [1879, 0]
click at [311, 524] on label "Agree to Subscribe" at bounding box center [285, 532] width 439 height 17
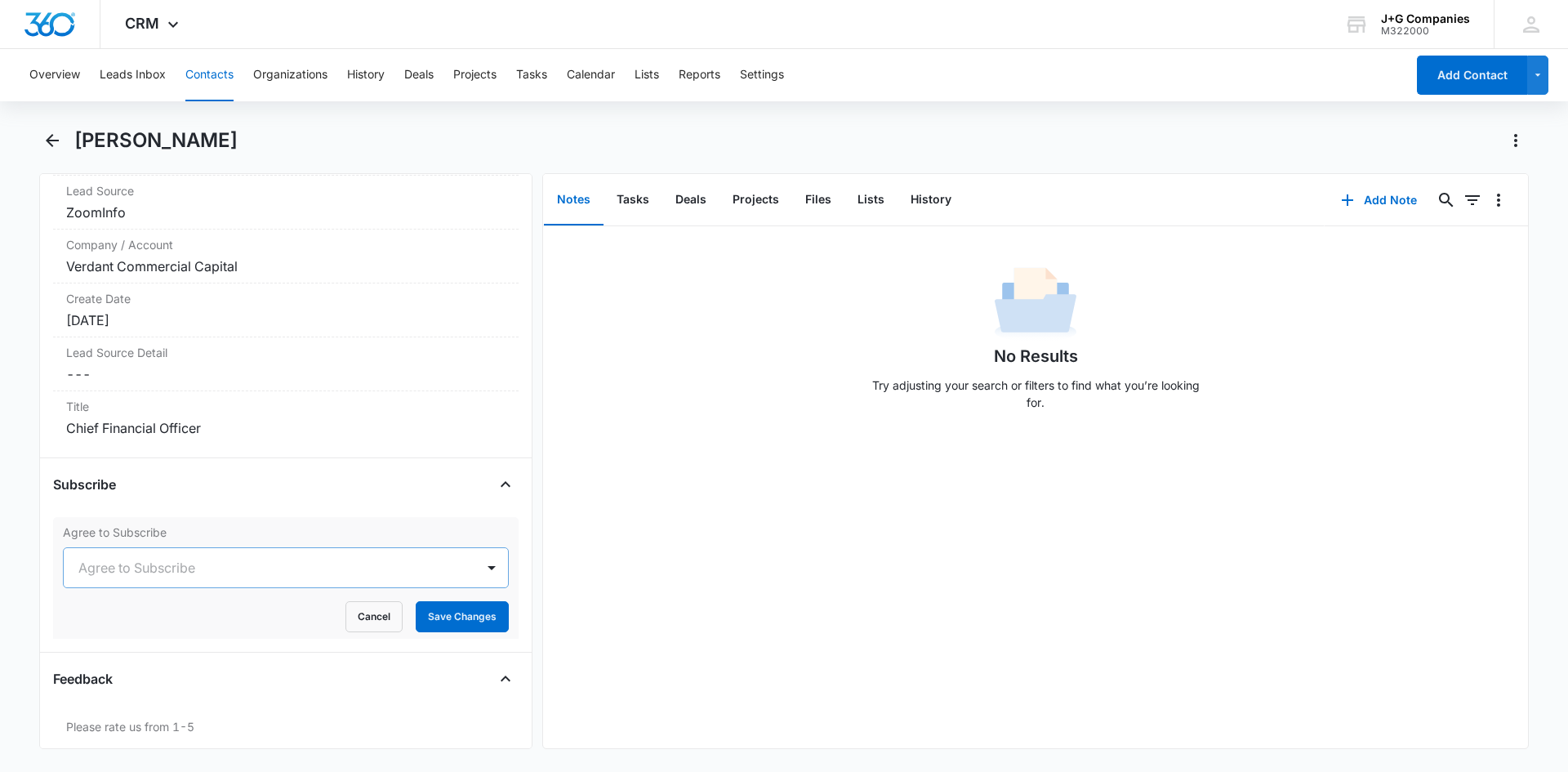
click at [264, 565] on div at bounding box center [266, 568] width 376 height 23
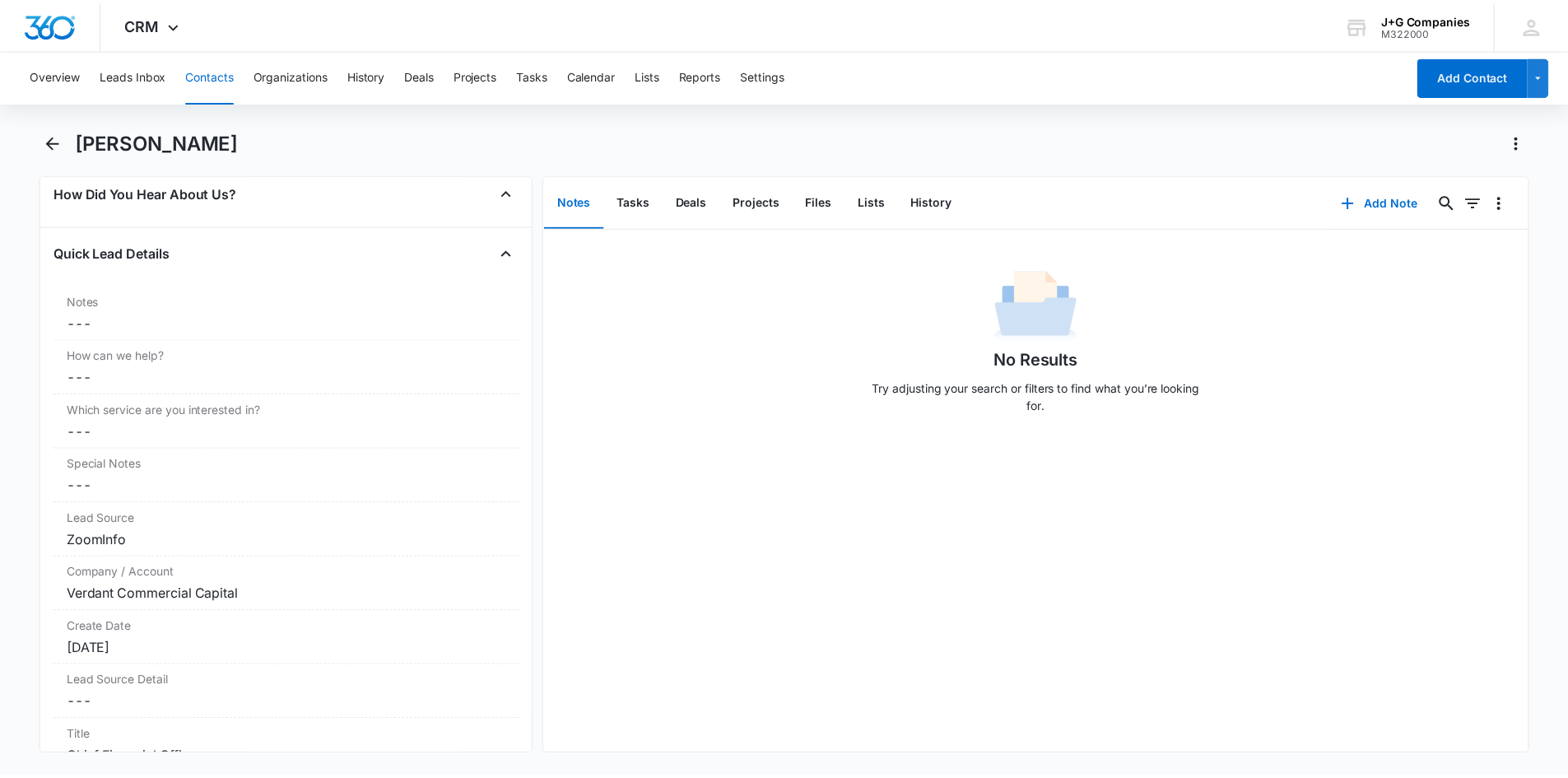
scroll to position [1074, 0]
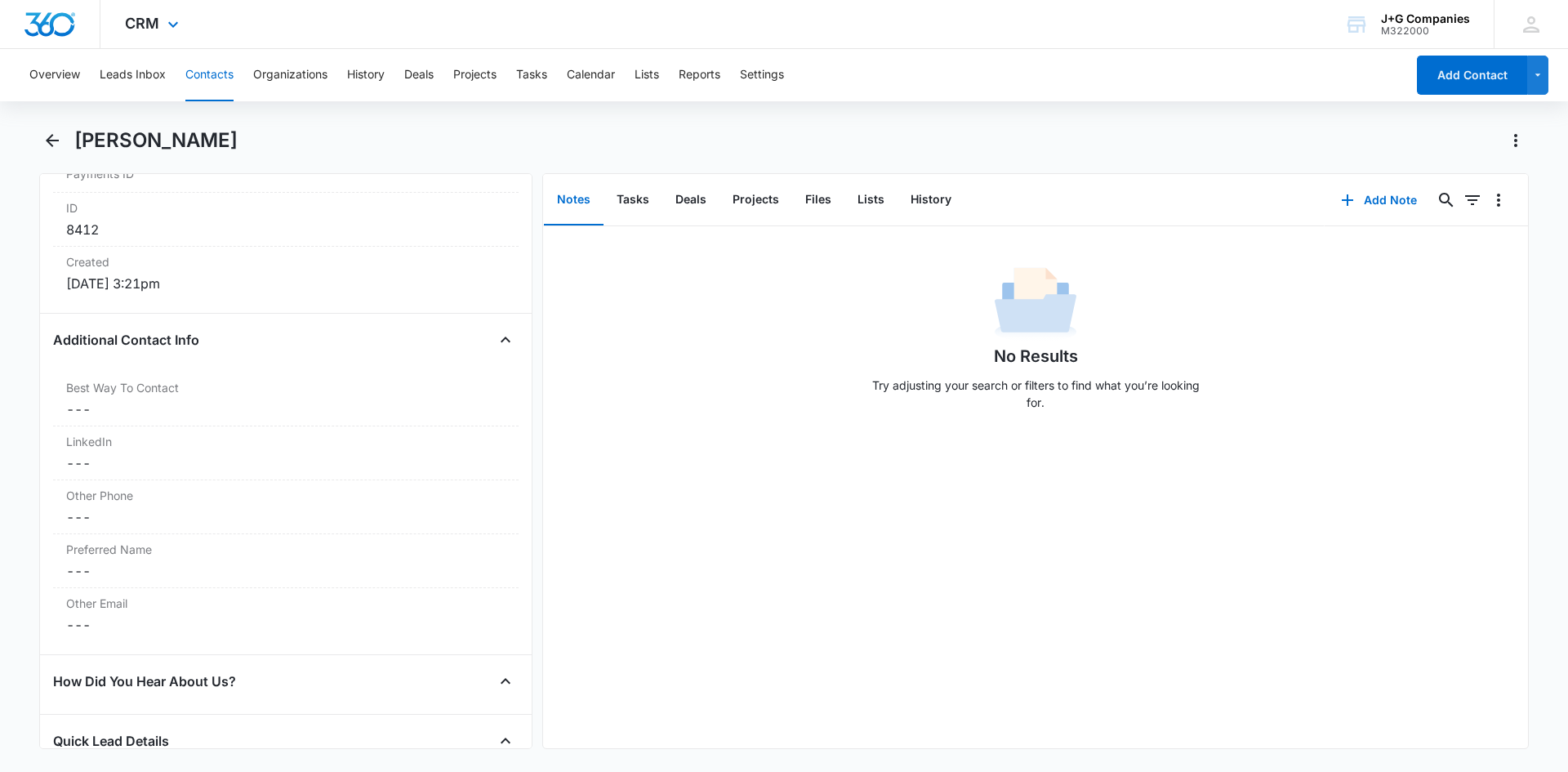
click at [67, 28] on img "Dashboard" at bounding box center [49, 25] width 52 height 25
